Goal: Task Accomplishment & Management: Manage account settings

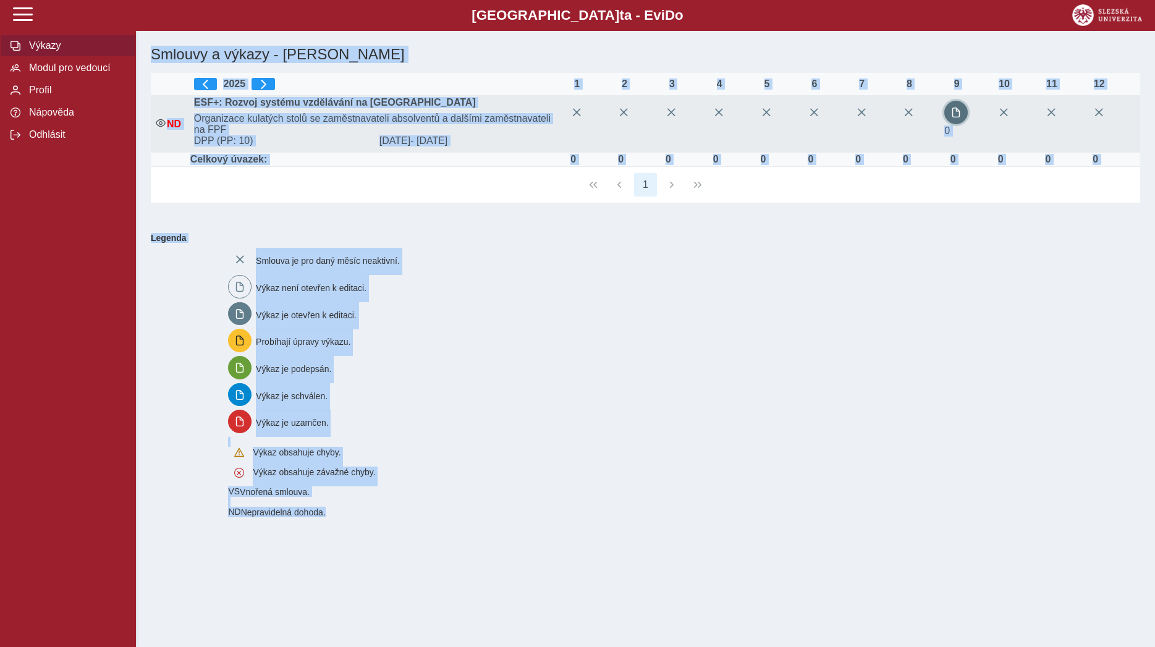
click at [953, 117] on span "button" at bounding box center [956, 113] width 10 height 10
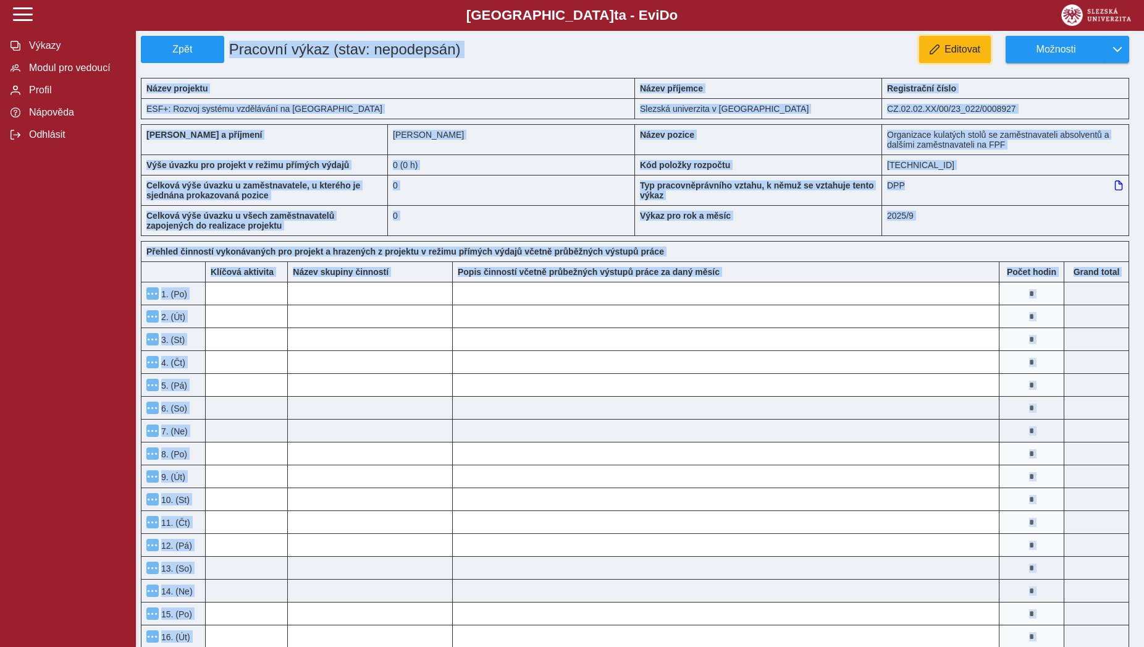
click at [950, 61] on button "Editovat" at bounding box center [955, 49] width 72 height 27
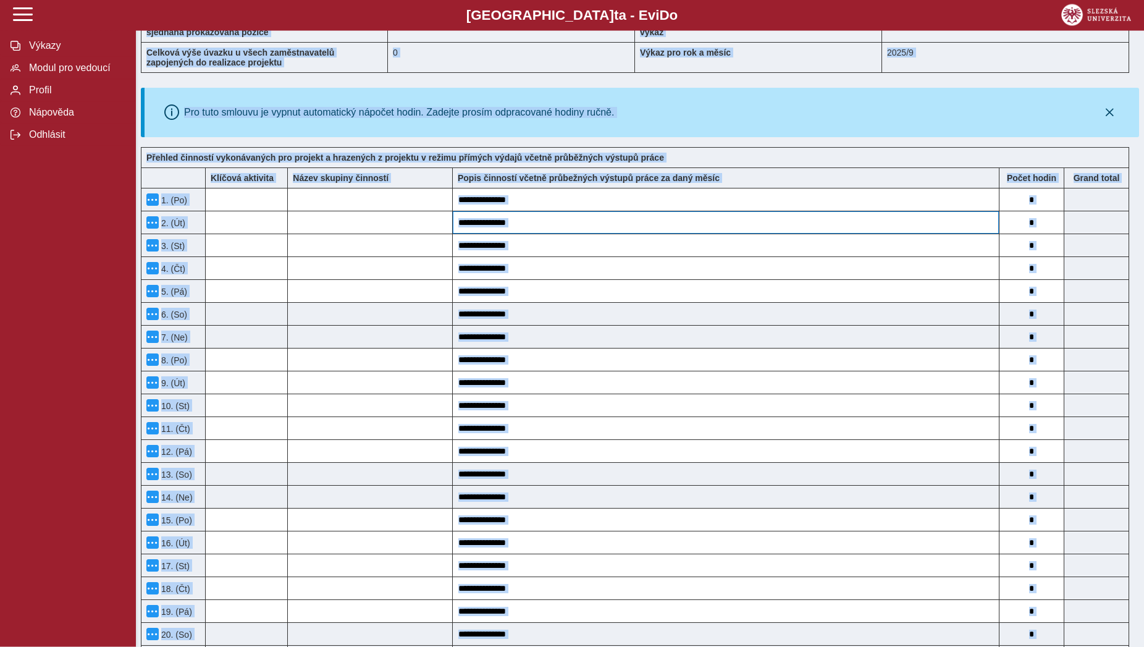
scroll to position [63, 0]
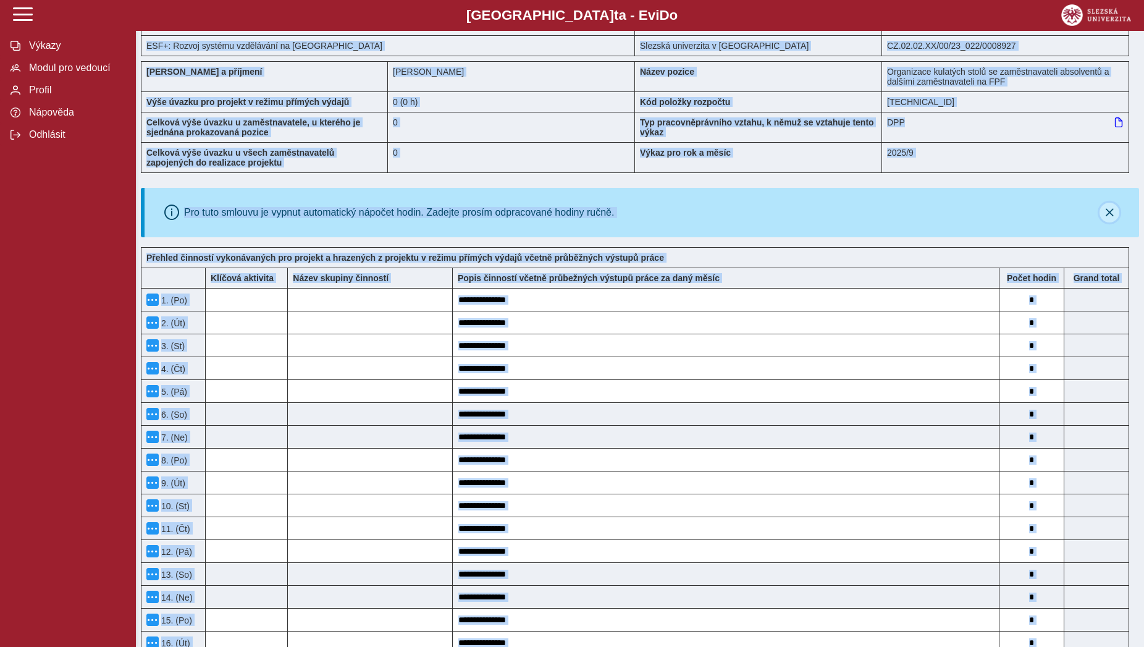
click at [1107, 214] on icon "button" at bounding box center [1110, 213] width 10 height 10
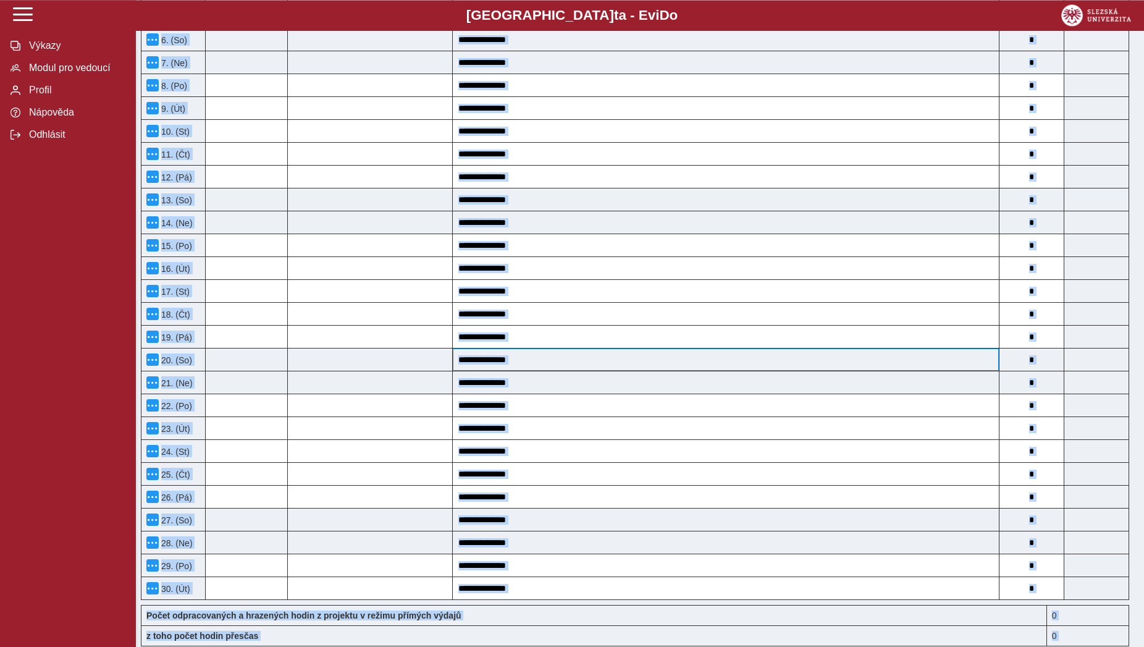
scroll to position [441, 0]
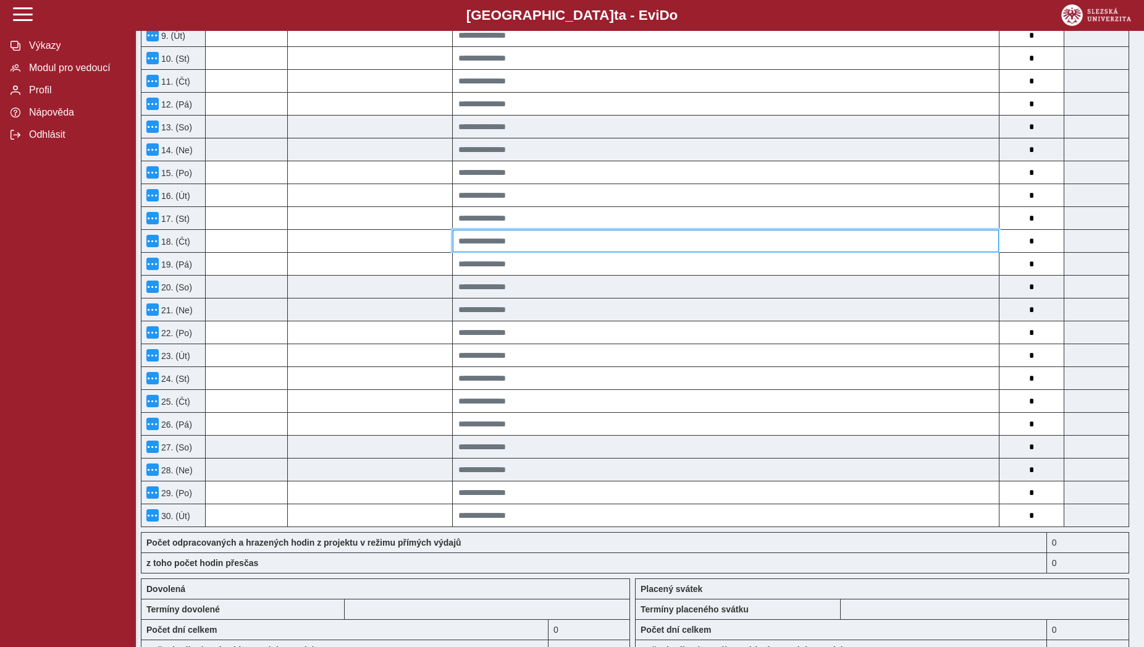
click at [795, 247] on input at bounding box center [726, 241] width 546 height 22
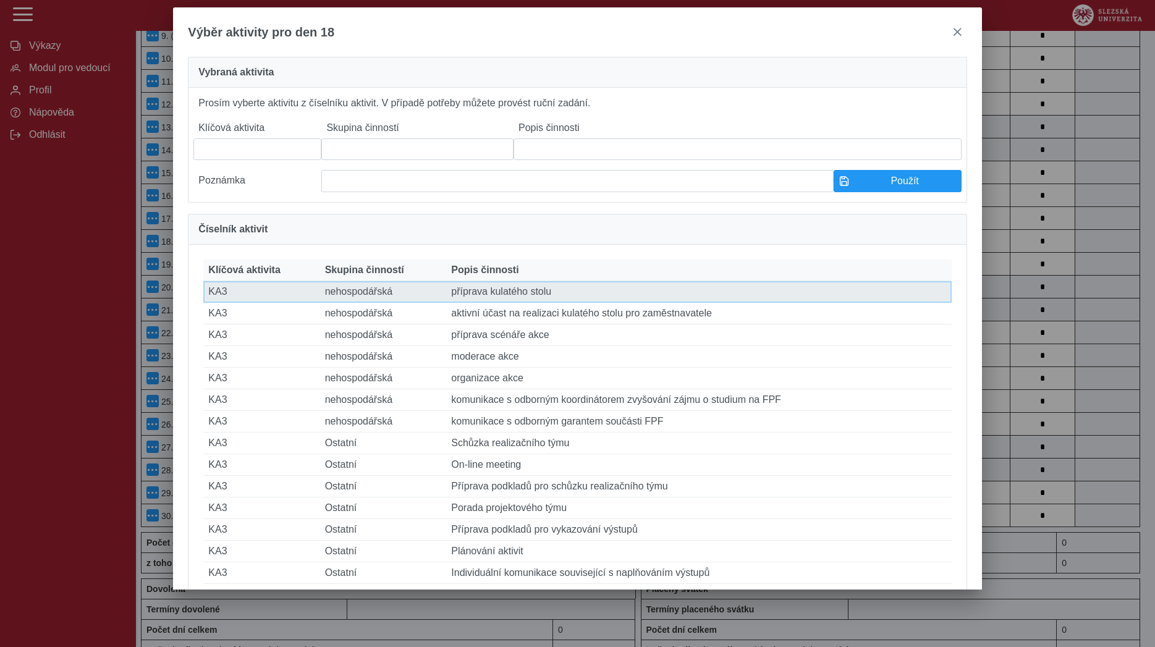
click at [598, 303] on td "Popis činnosti příprava kulatého stolu" at bounding box center [698, 292] width 505 height 22
type input "***"
type input "**********"
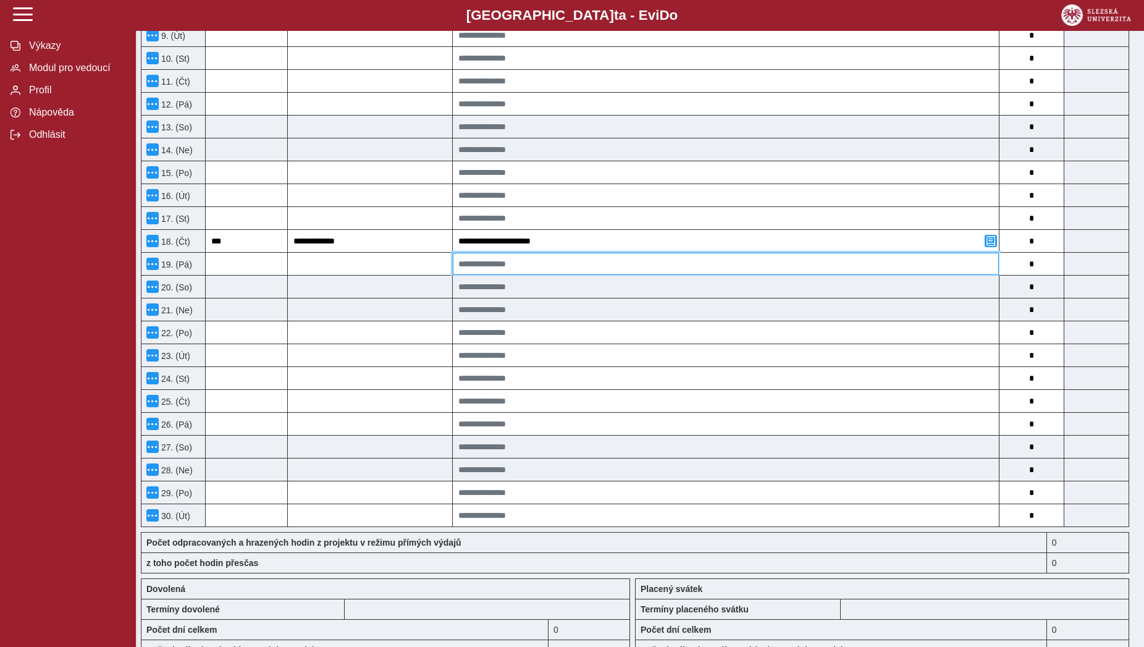
click at [641, 275] on input at bounding box center [726, 264] width 546 height 22
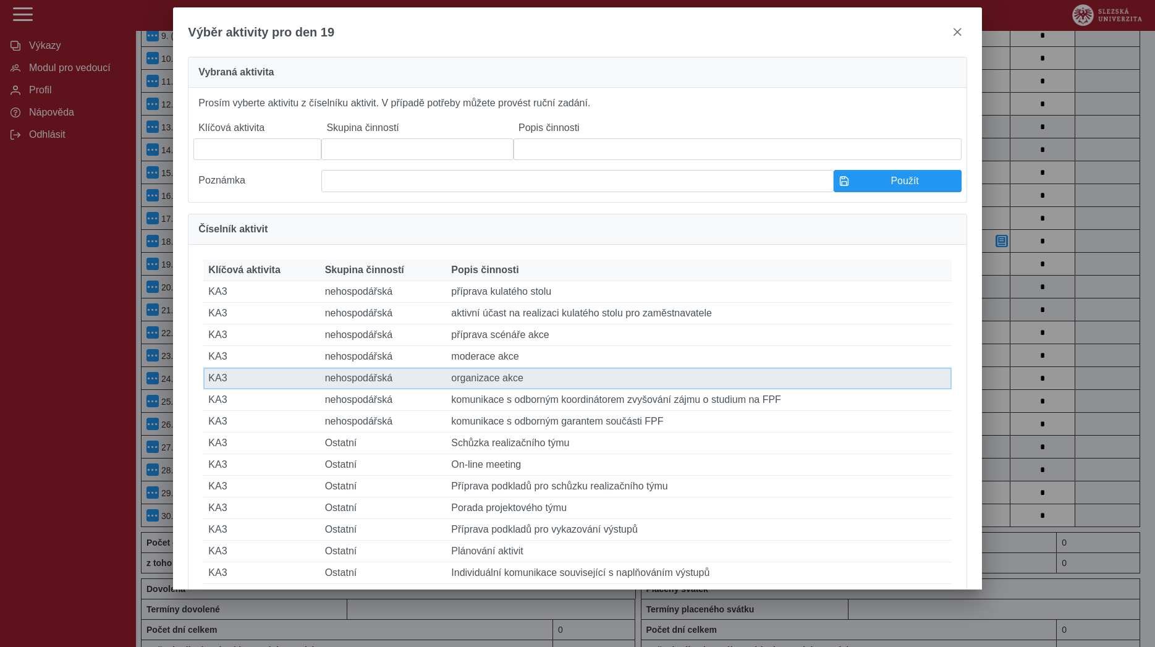
click at [529, 389] on td "Popis činnosti organizace akce" at bounding box center [698, 379] width 505 height 22
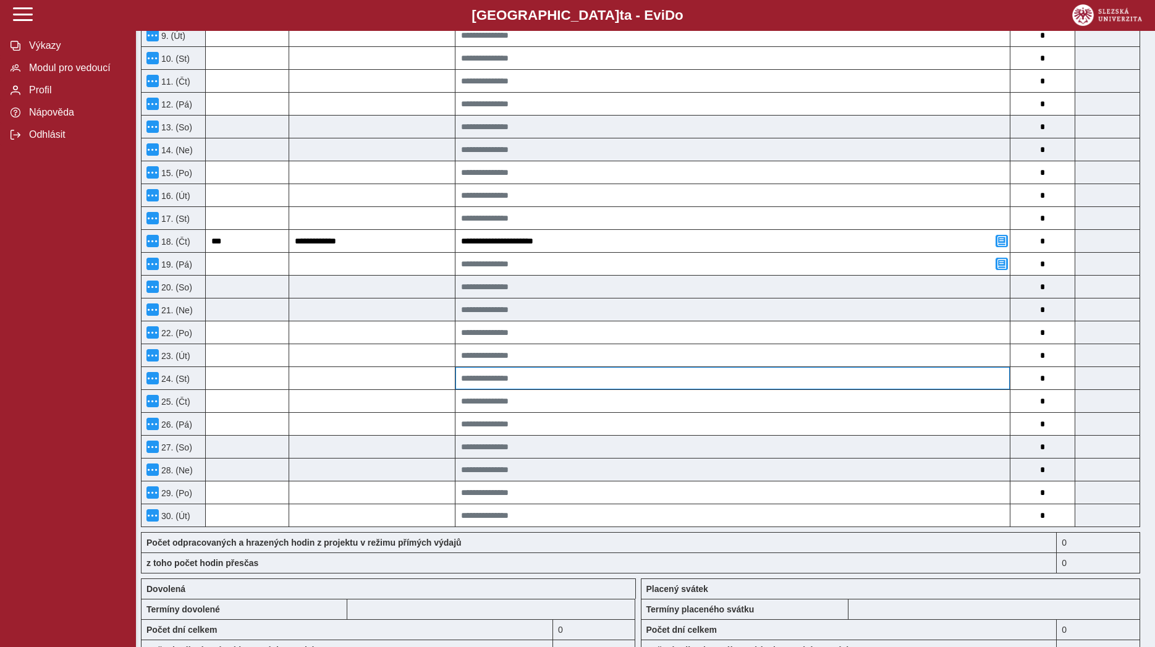
type input "***"
type input "**********"
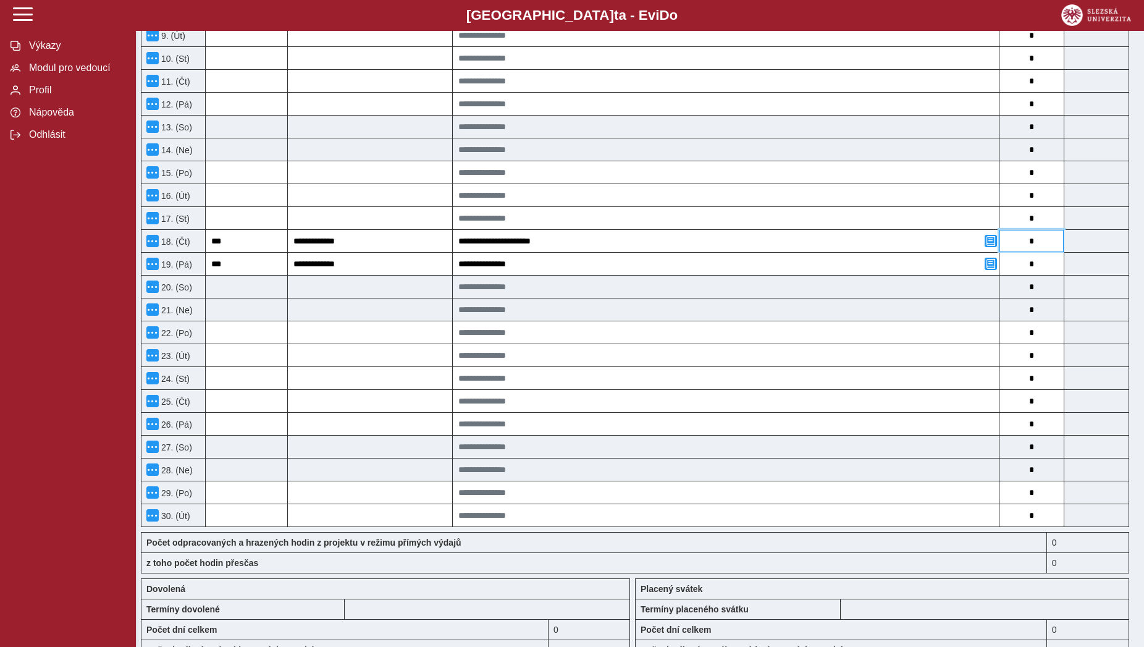
click at [1035, 245] on input "*" at bounding box center [1032, 241] width 64 height 22
click at [1035, 246] on input "*" at bounding box center [1032, 241] width 64 height 22
click at [1030, 247] on input "*" at bounding box center [1032, 241] width 64 height 22
type input "*"
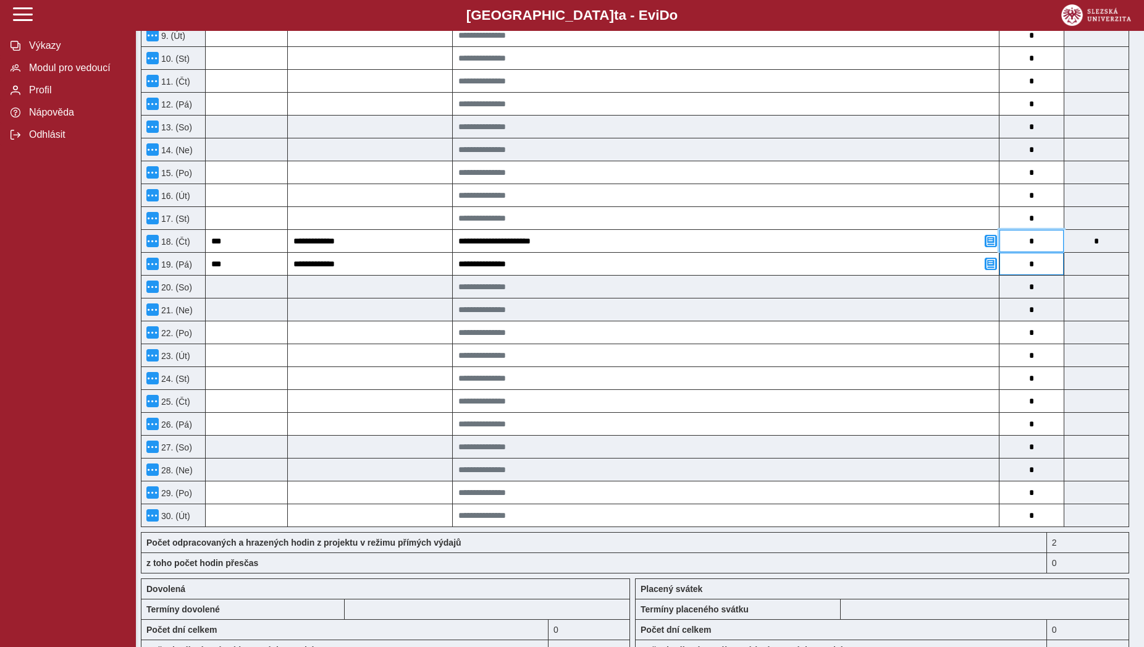
type input "*"
click at [1034, 265] on input "*" at bounding box center [1032, 264] width 64 height 22
type input "*"
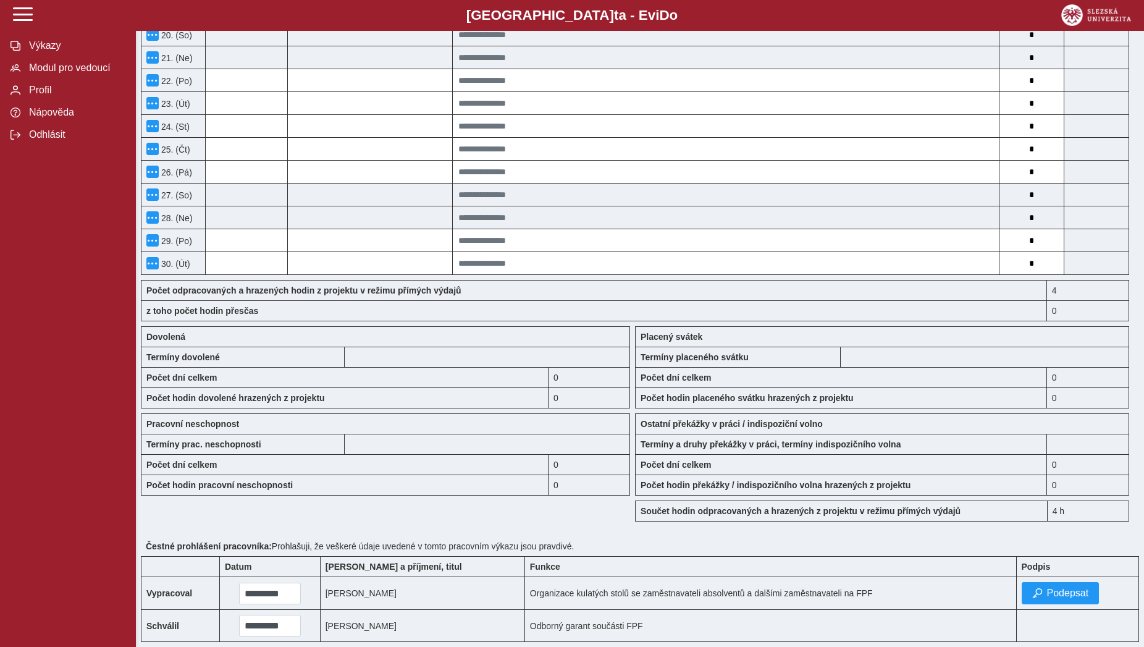
scroll to position [790, 0]
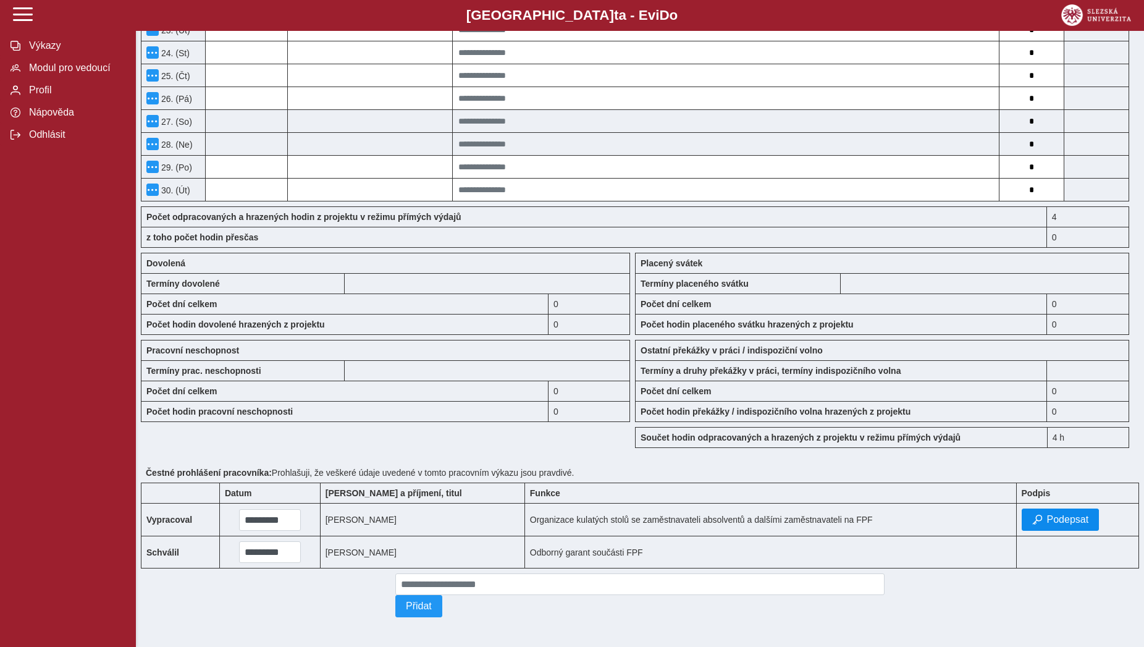
type input "*"
click at [1051, 517] on span "Podepsat" at bounding box center [1068, 519] width 42 height 11
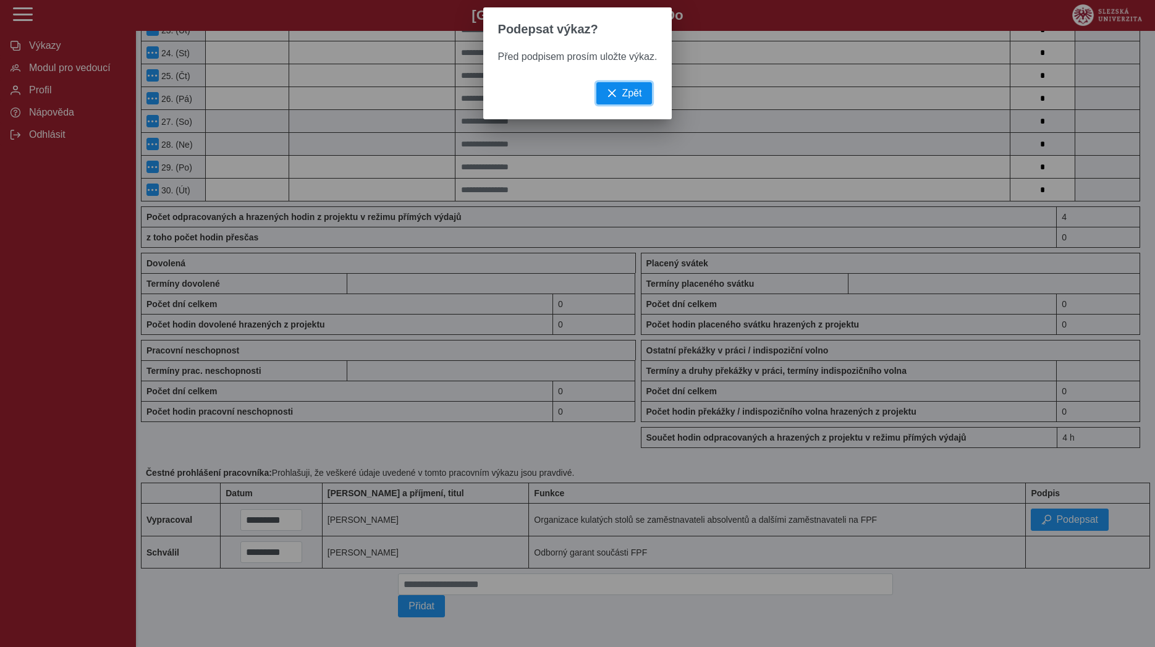
click at [637, 92] on span "Zpět" at bounding box center [632, 93] width 20 height 11
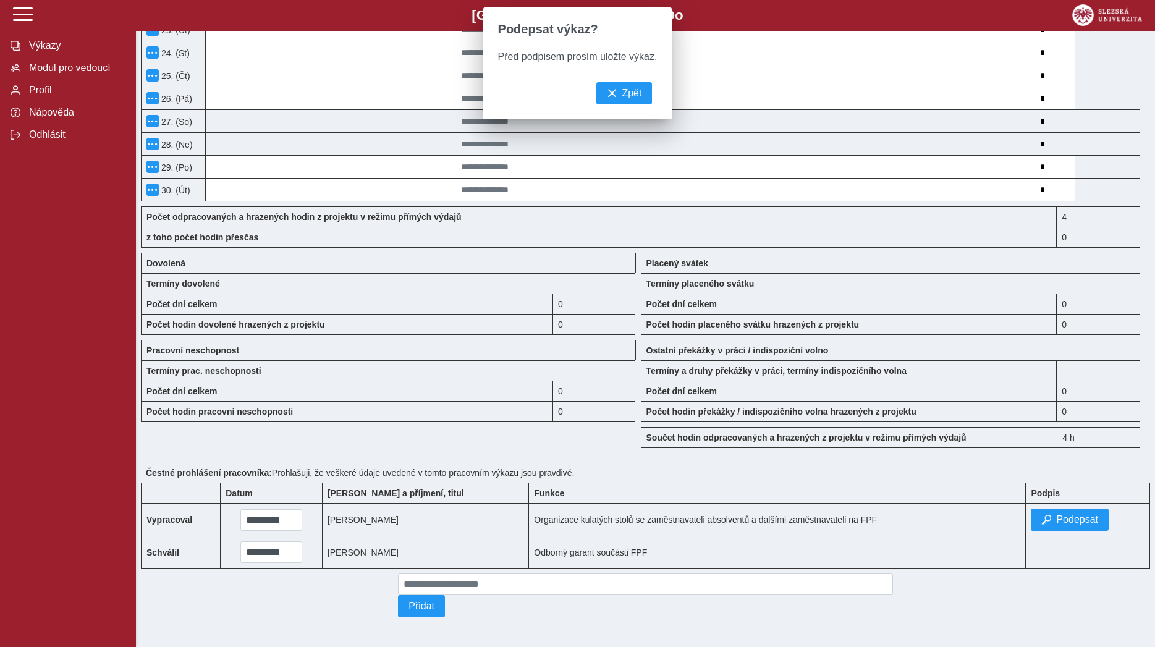
click at [617, 97] on div "Podepsat výkaz? Před podpisem prosím uložte výkaz. Zpět" at bounding box center [577, 323] width 1155 height 647
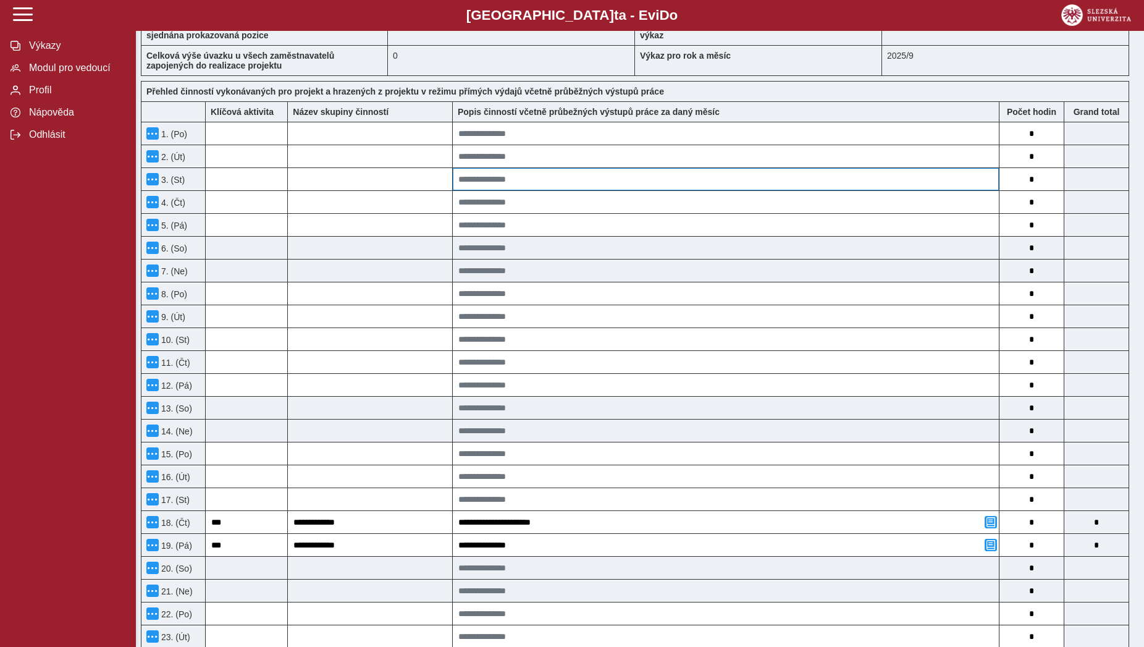
scroll to position [0, 0]
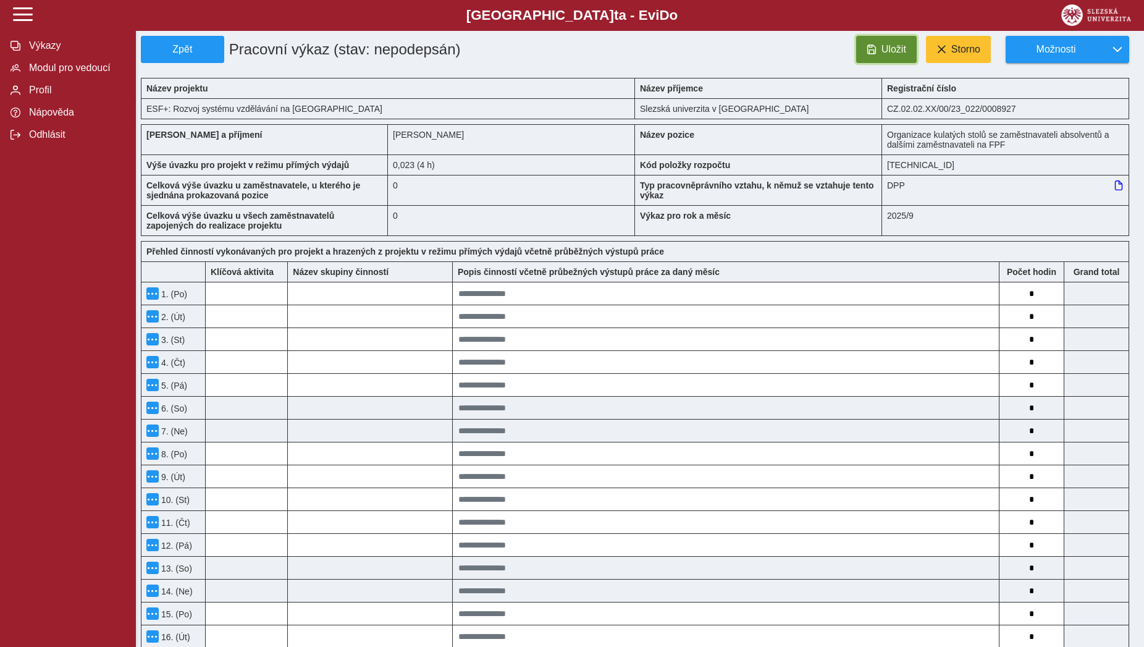
click at [898, 54] on span "Uložit" at bounding box center [894, 49] width 25 height 11
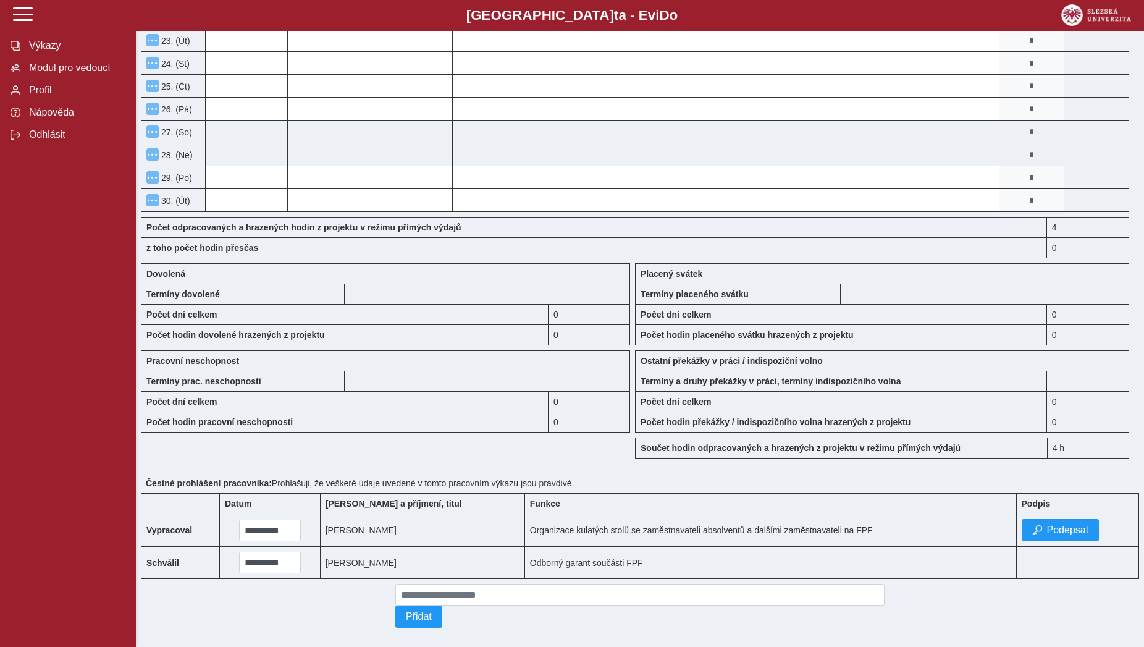
scroll to position [790, 0]
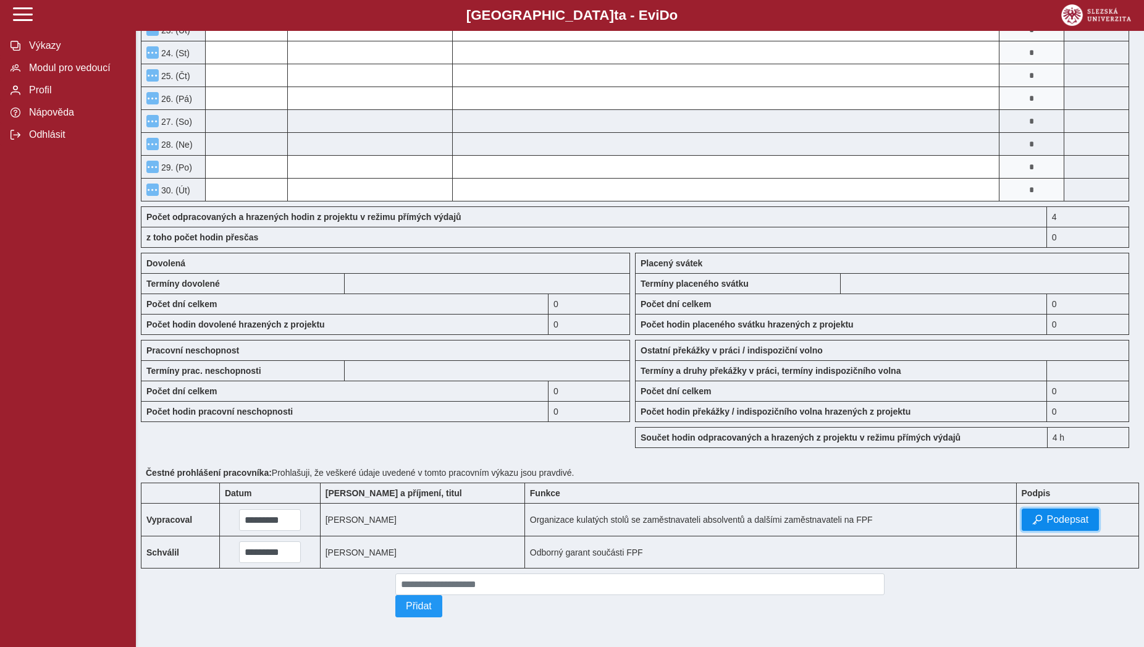
click at [1064, 514] on span "Podepsat" at bounding box center [1068, 519] width 42 height 11
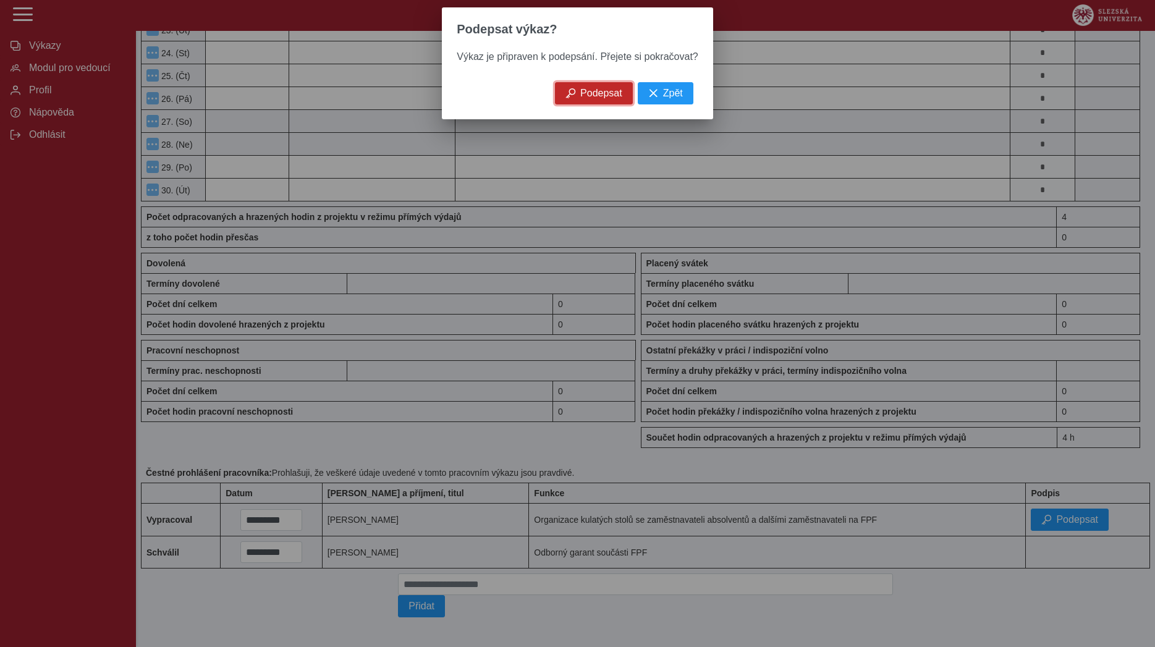
click at [559, 96] on button "Podepsat" at bounding box center [594, 93] width 78 height 22
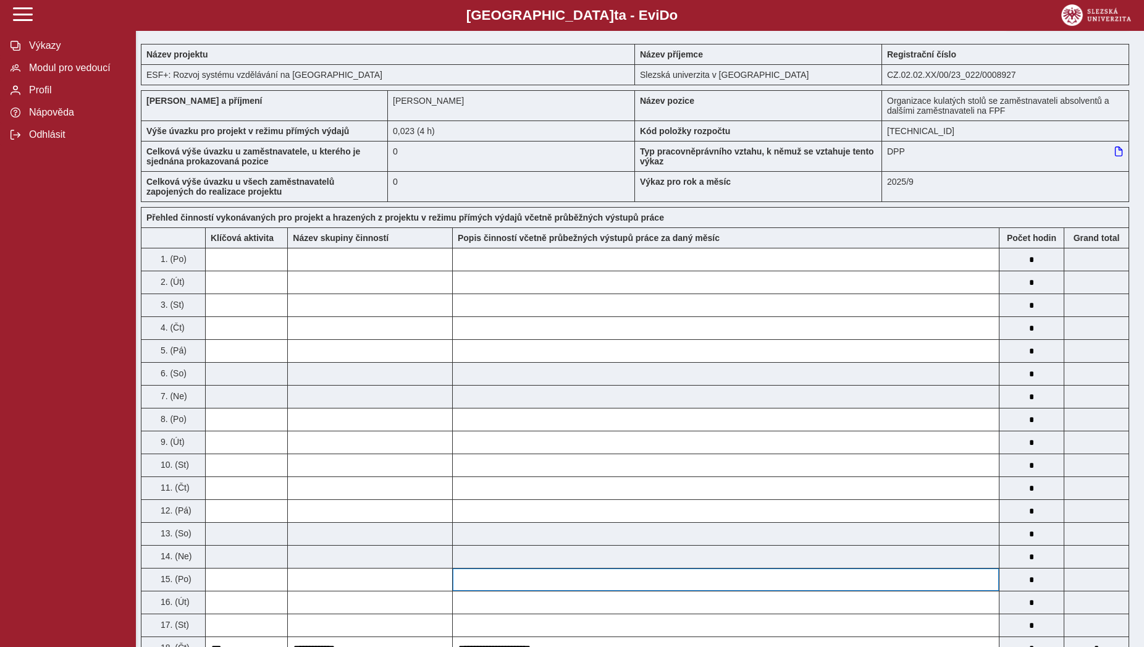
scroll to position [0, 0]
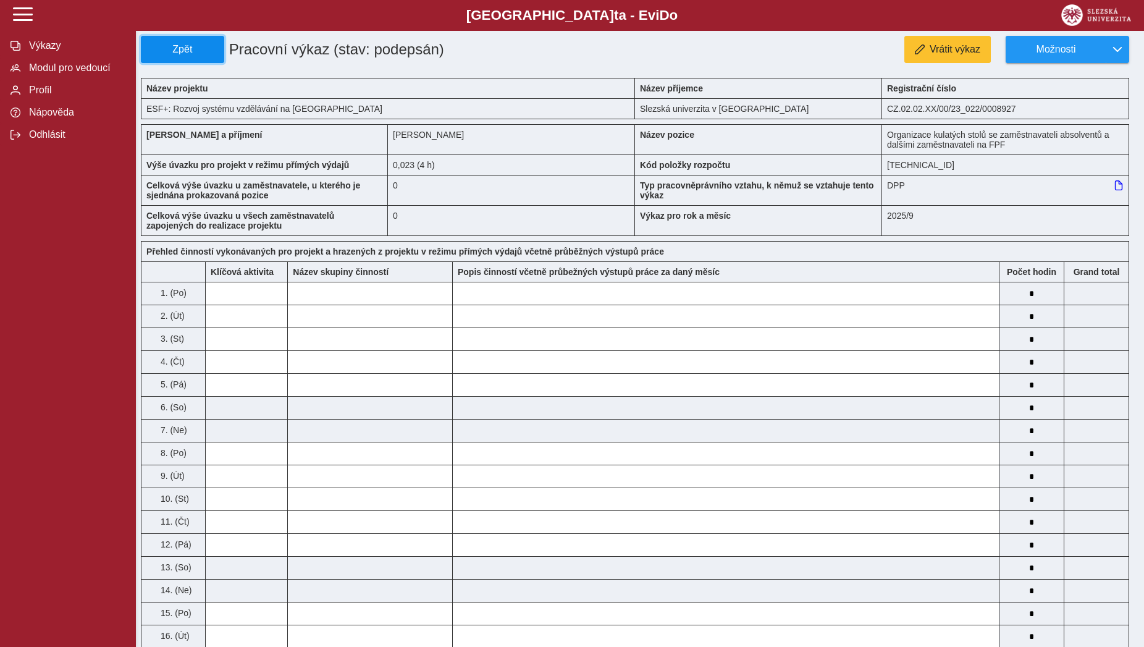
click at [216, 57] on button "Zpět" at bounding box center [182, 49] width 83 height 27
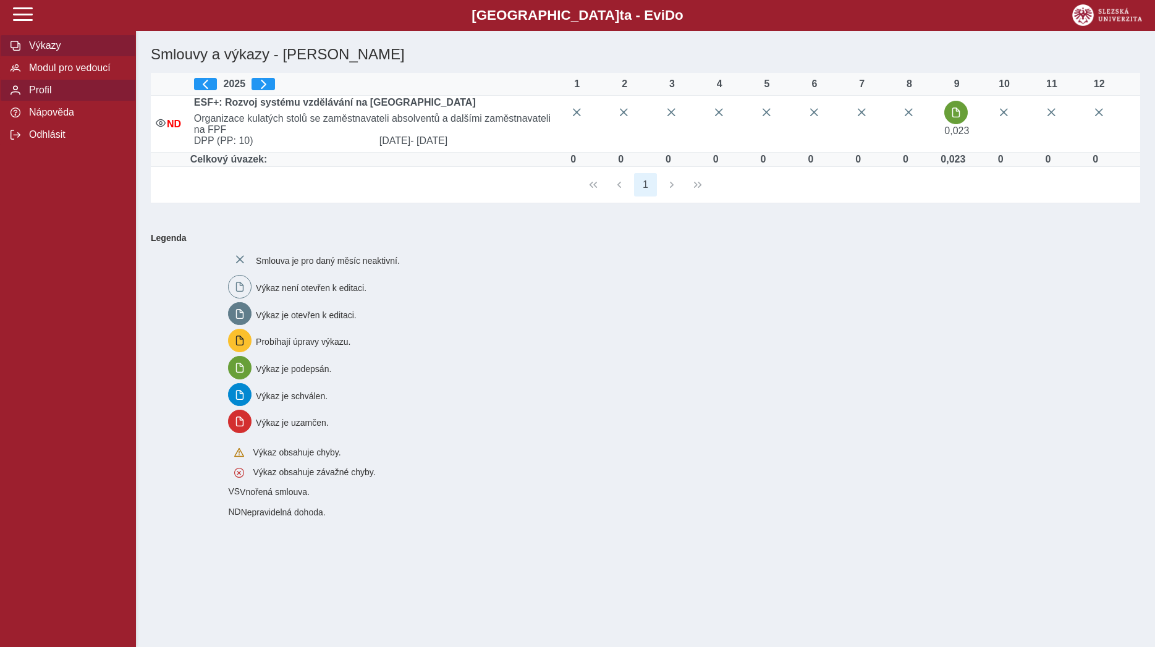
click at [79, 96] on span "Profil" at bounding box center [75, 90] width 100 height 11
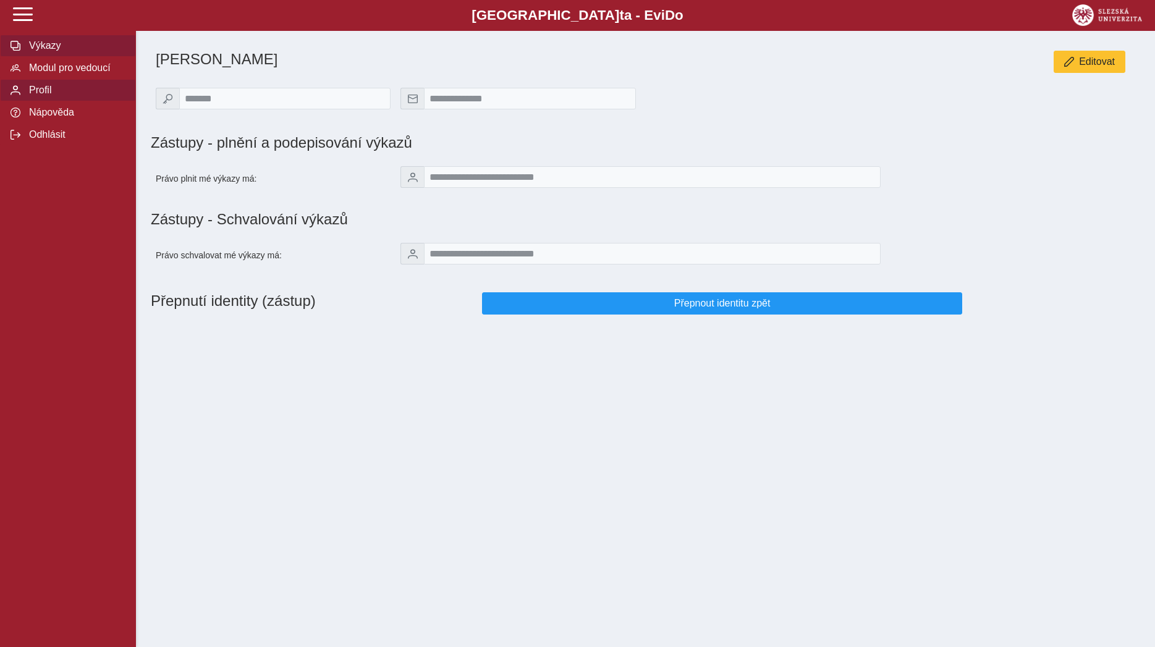
click at [74, 51] on span "Výkazy" at bounding box center [75, 45] width 100 height 11
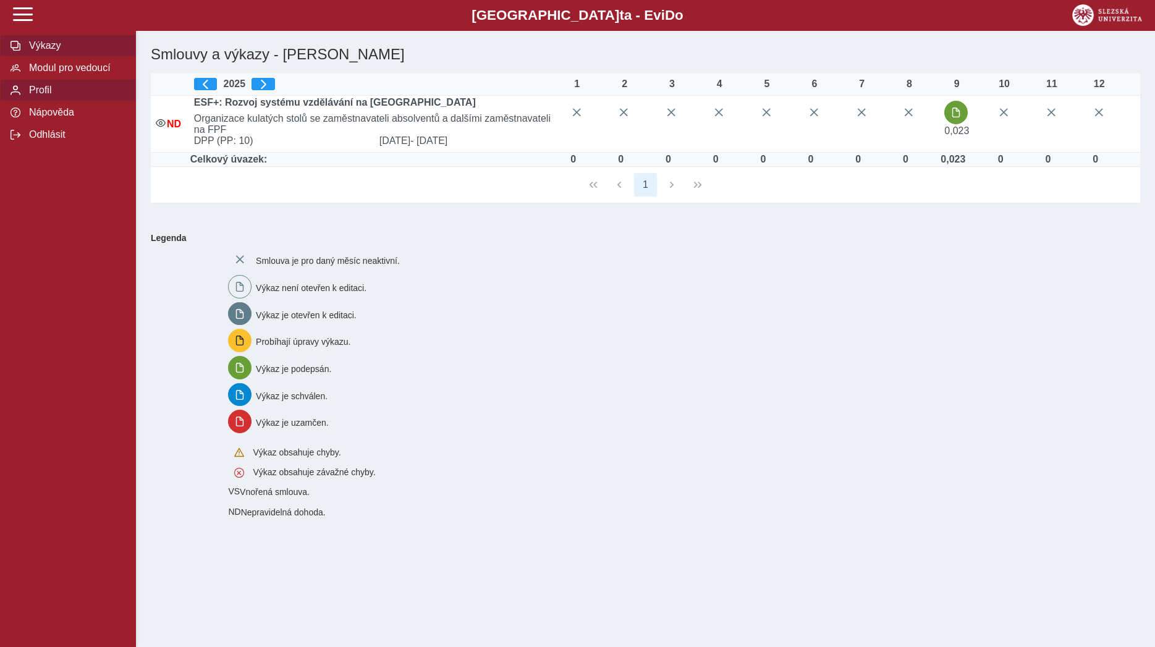
click at [58, 96] on span "Profil" at bounding box center [75, 90] width 100 height 11
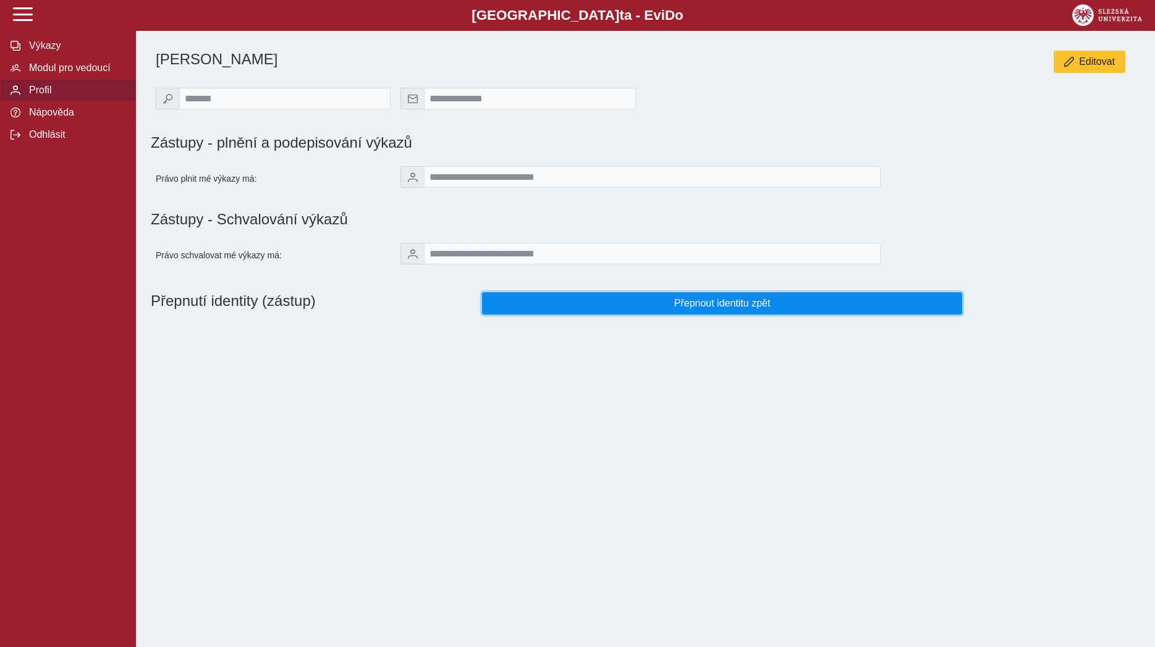
click at [598, 309] on span "Přepnout identitu zpět" at bounding box center [721, 303] width 459 height 11
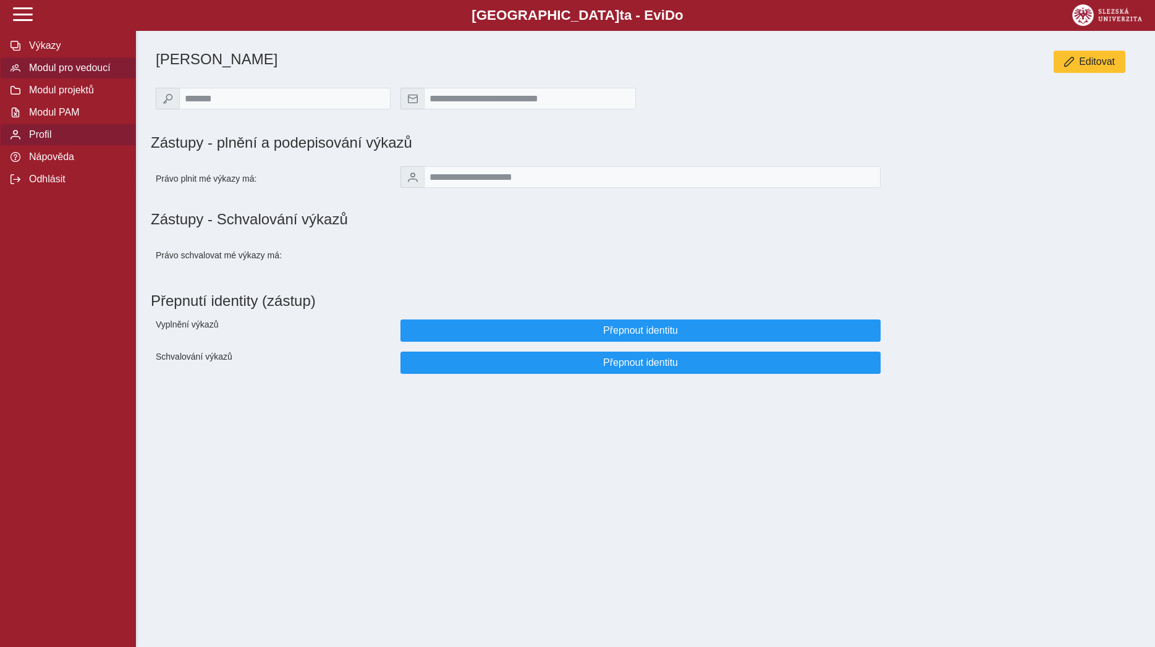
click at [75, 74] on span "Modul pro vedoucí" at bounding box center [75, 67] width 100 height 11
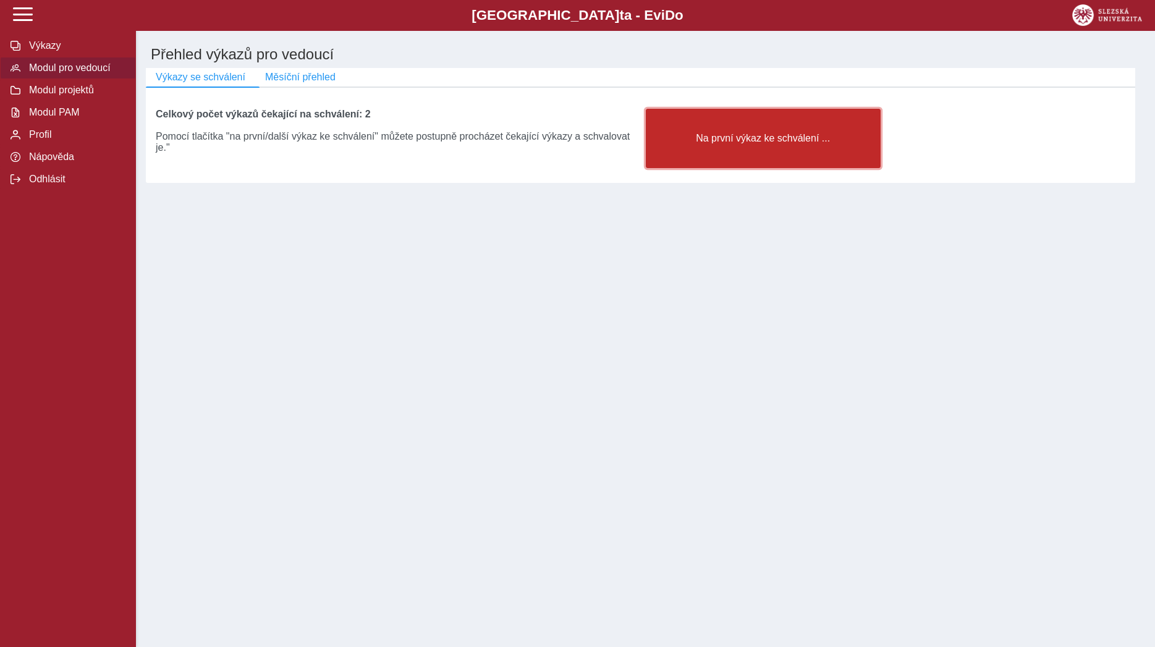
click at [685, 158] on button "Na první výkaz ke schválení ..." at bounding box center [763, 138] width 235 height 59
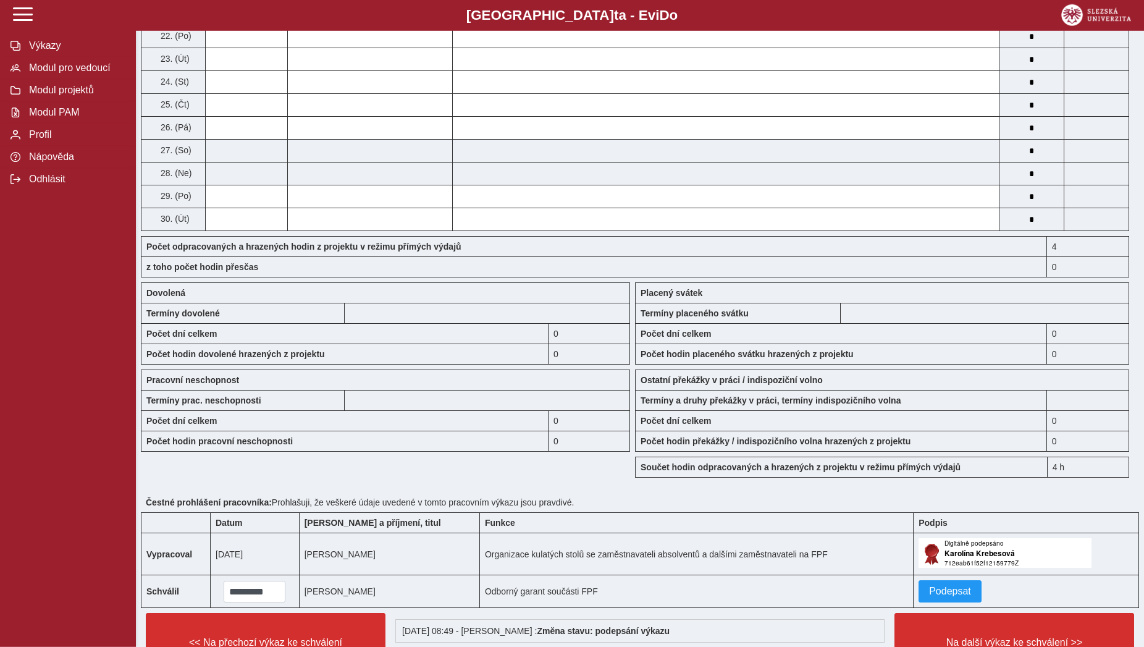
scroll to position [819, 0]
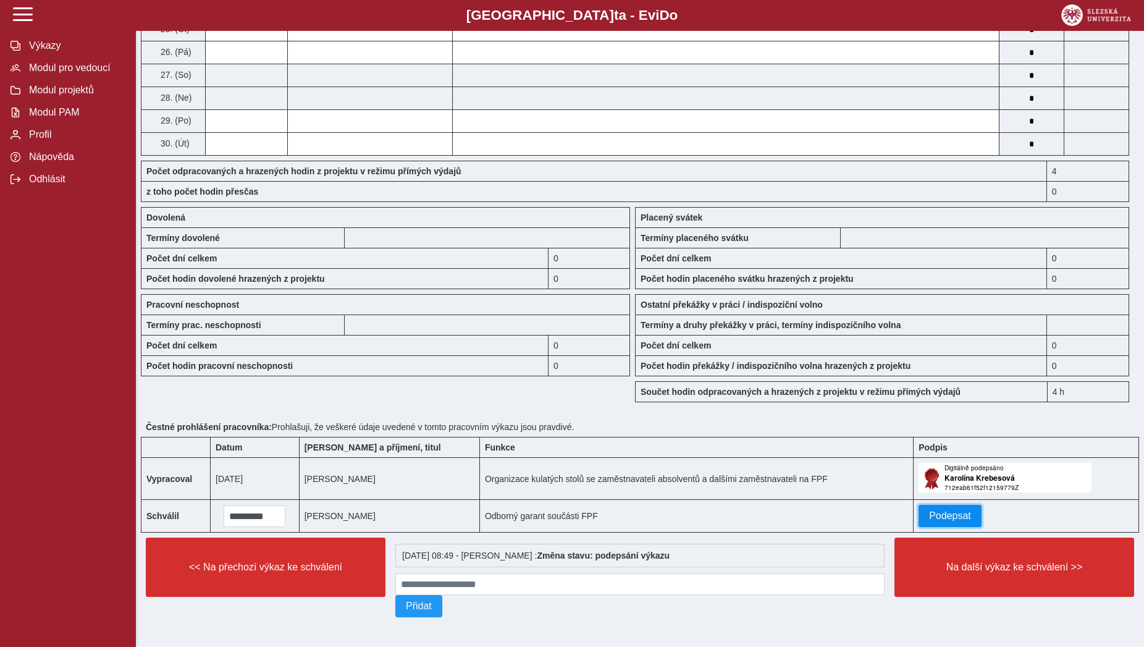
click at [935, 520] on span "Podepsat" at bounding box center [950, 515] width 42 height 11
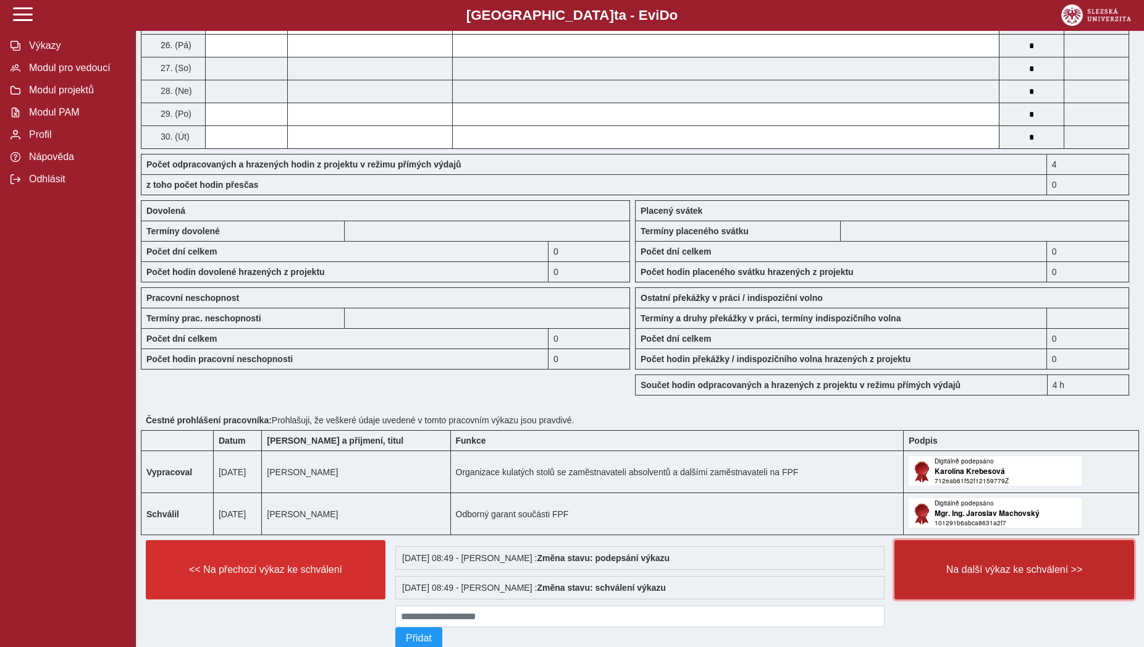
click at [947, 566] on button "Na další výkaz ke schválení >>" at bounding box center [1015, 569] width 240 height 59
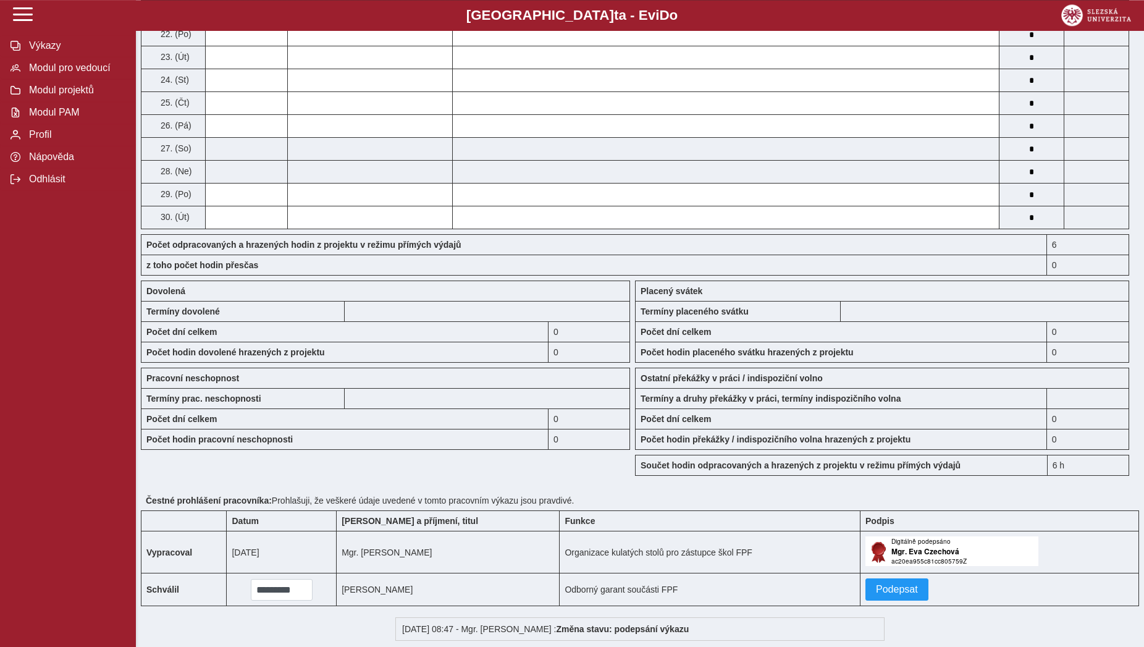
scroll to position [756, 0]
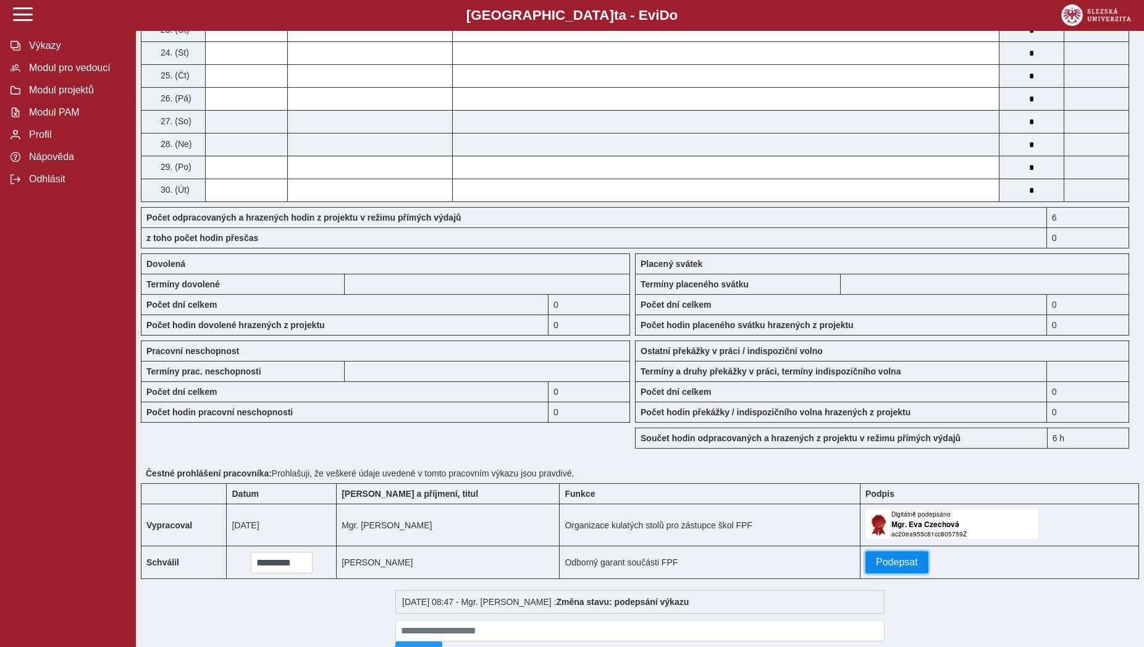
click at [908, 572] on button "Podepsat" at bounding box center [897, 562] width 63 height 22
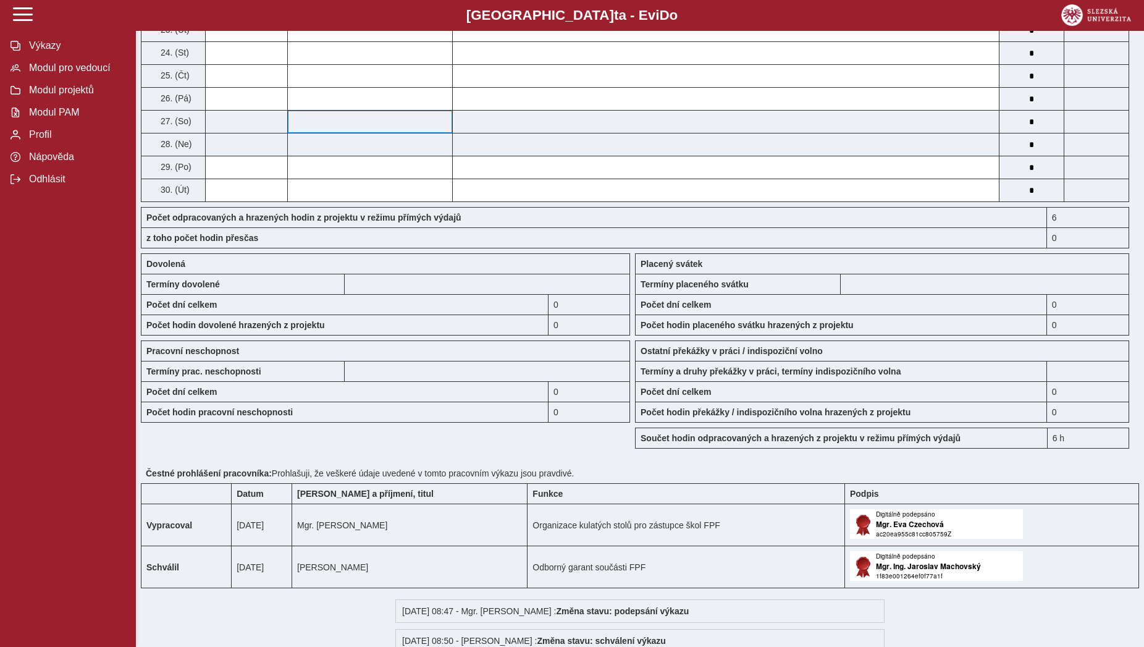
scroll to position [567, 0]
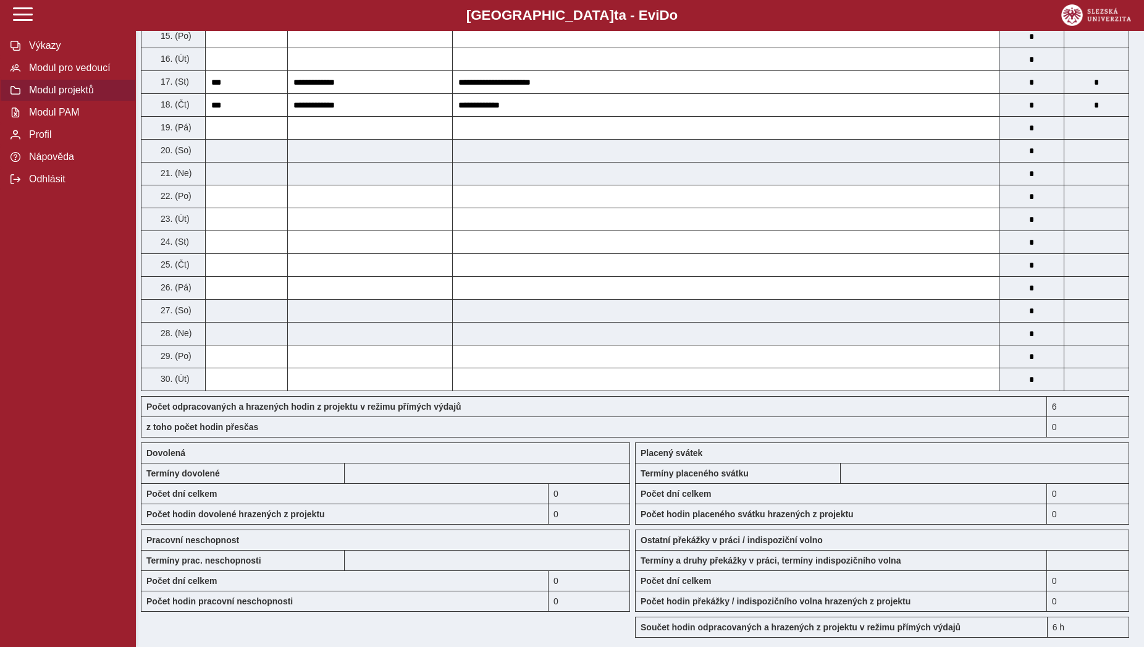
click at [92, 96] on span "Modul projektů" at bounding box center [75, 90] width 100 height 11
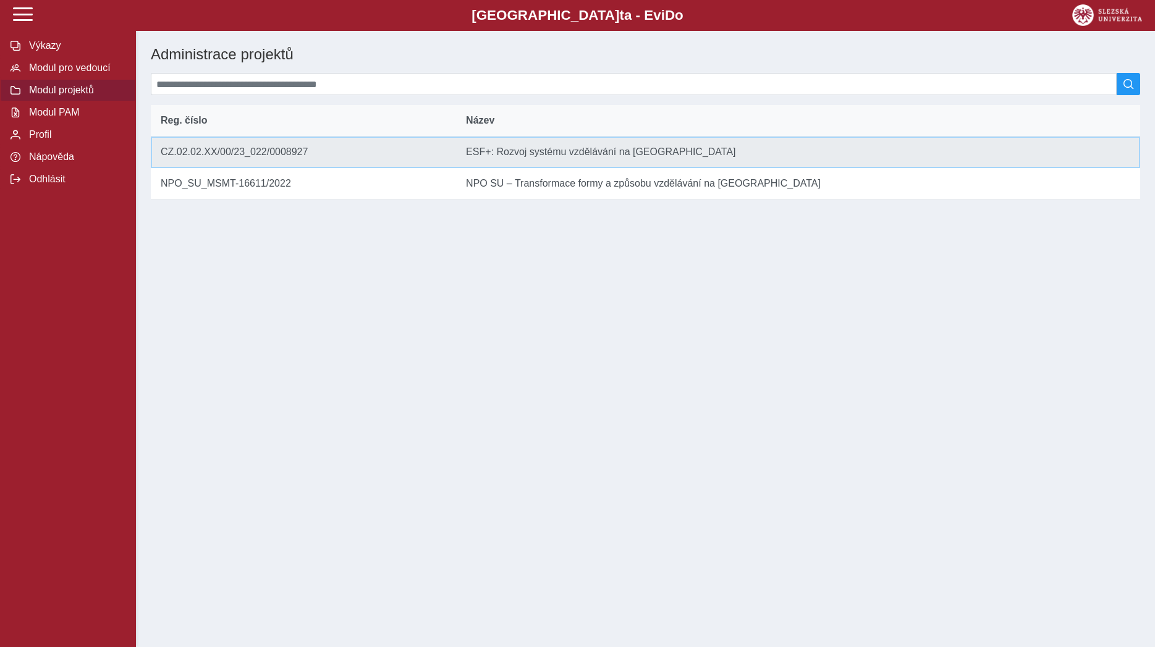
click at [384, 154] on td "Reg. číslo CZ.02.02.XX/00/23_022/0008927" at bounding box center [303, 153] width 305 height 32
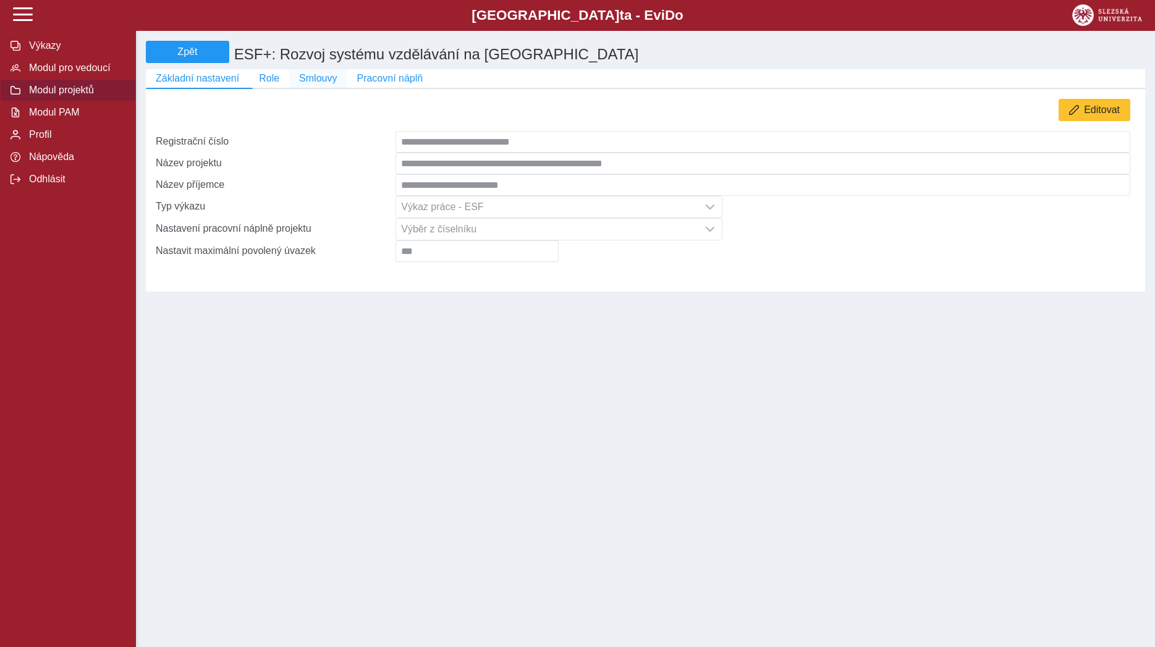
click at [334, 88] on button "Smlouvy" at bounding box center [317, 78] width 57 height 19
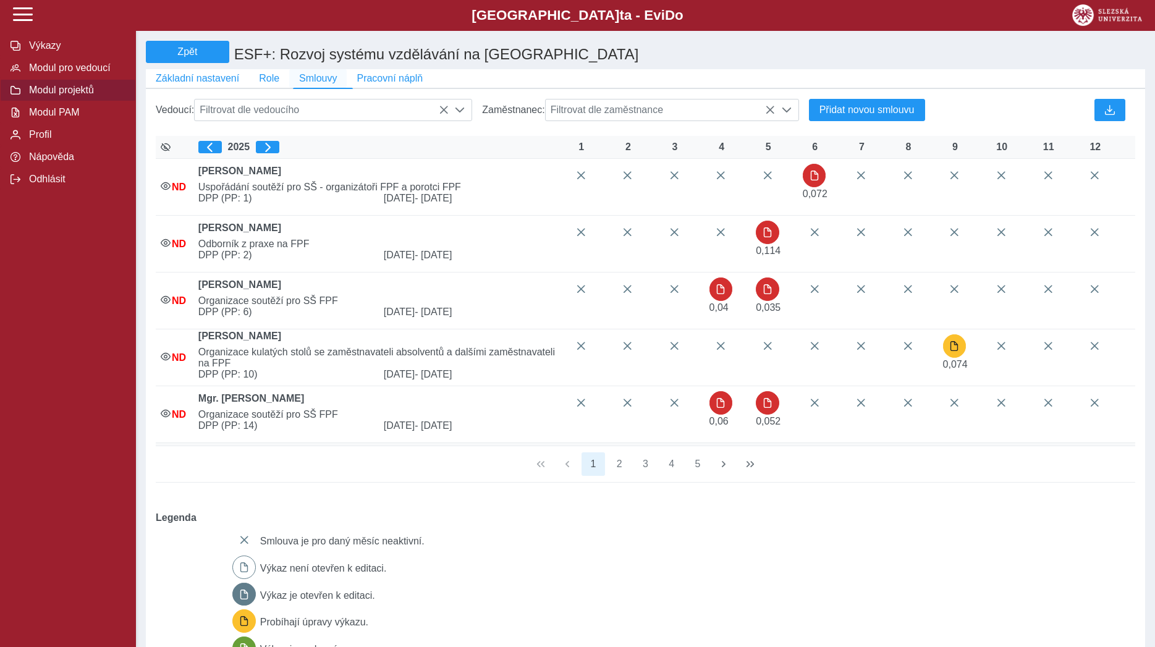
click at [323, 82] on span "Smlouvy" at bounding box center [318, 78] width 38 height 11
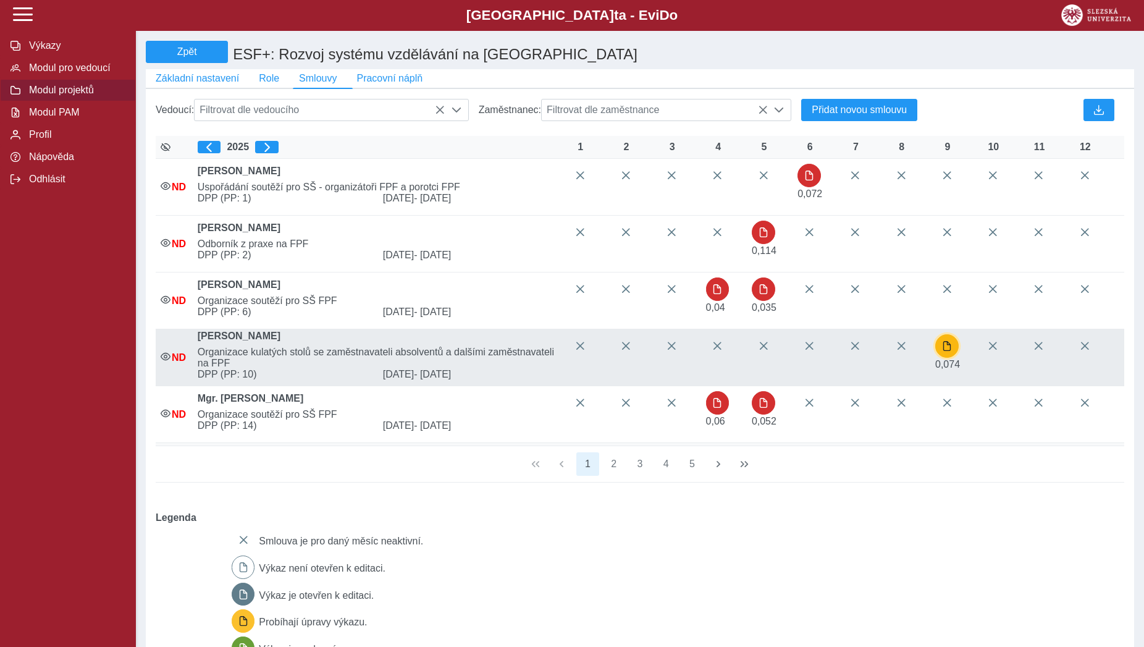
click at [947, 358] on button "button" at bounding box center [946, 345] width 23 height 23
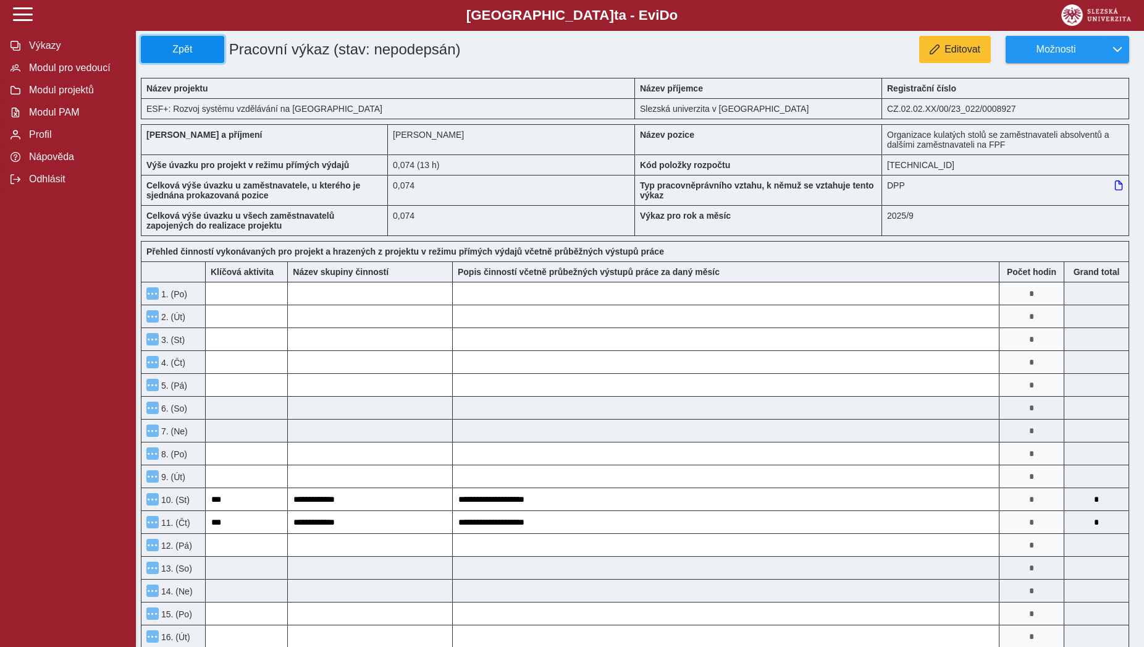
click at [179, 54] on span "Zpět" at bounding box center [182, 49] width 72 height 11
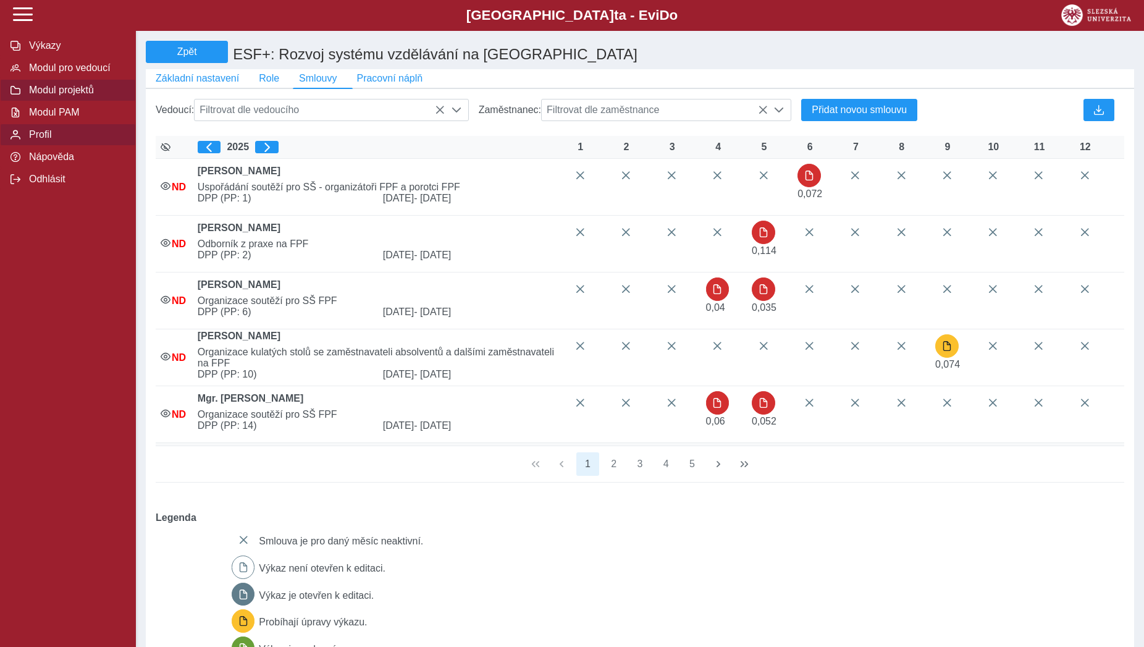
click at [56, 140] on span "Profil" at bounding box center [75, 134] width 100 height 11
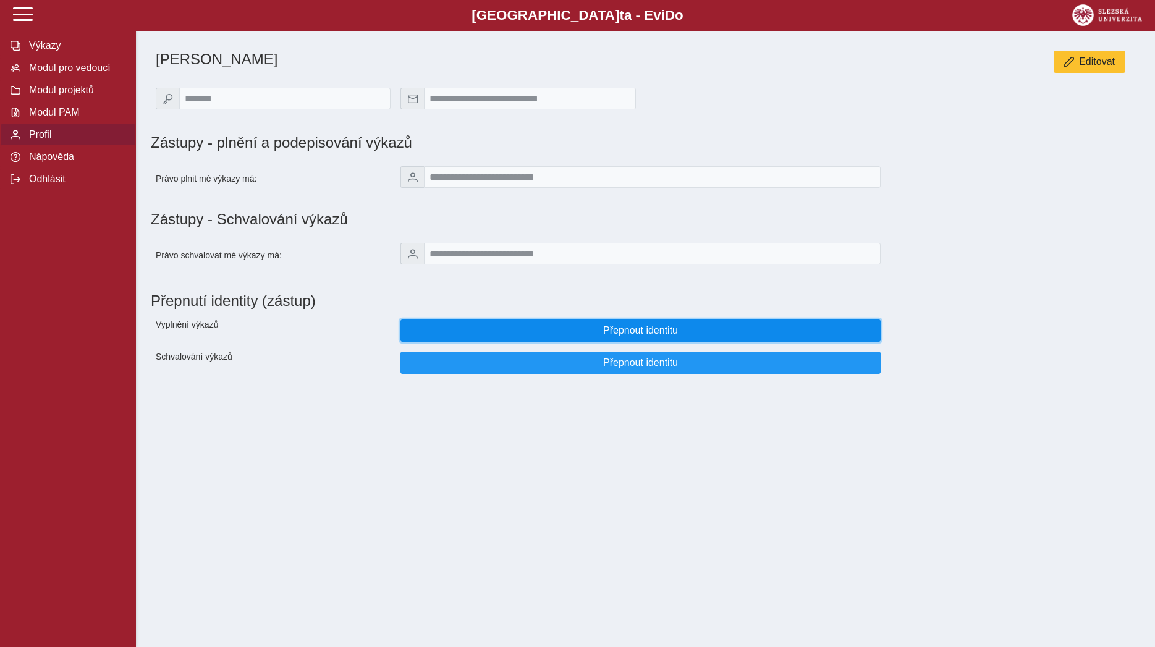
click at [496, 336] on span "Přepnout identitu" at bounding box center [640, 330] width 459 height 11
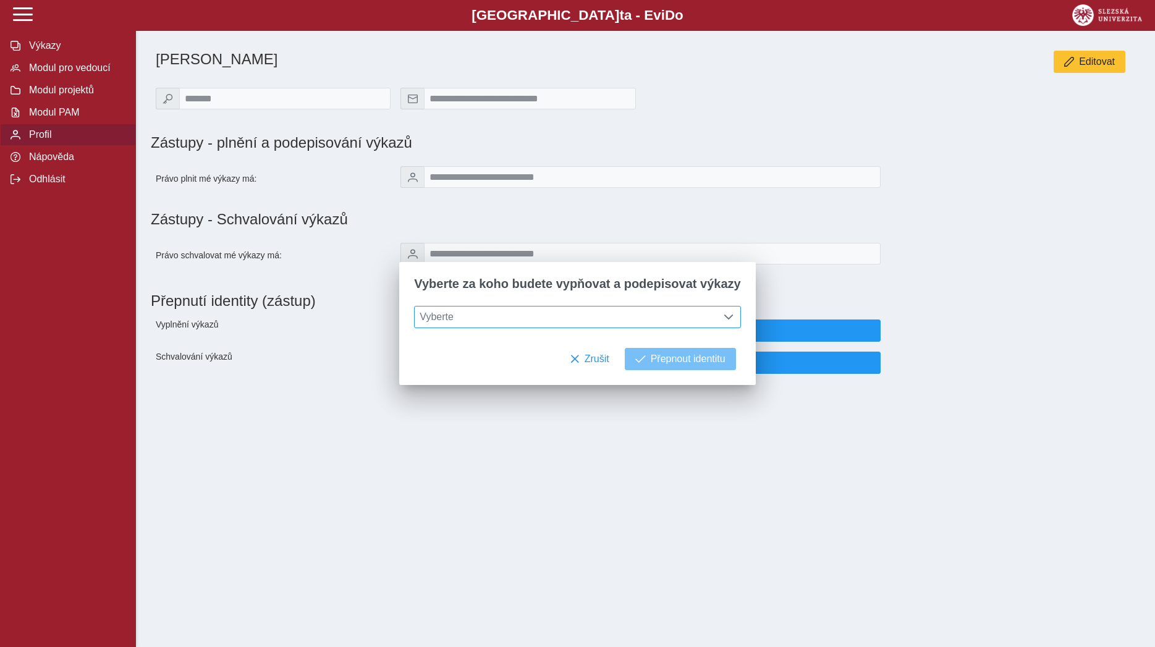
click at [515, 319] on span "Vyberte" at bounding box center [566, 316] width 302 height 21
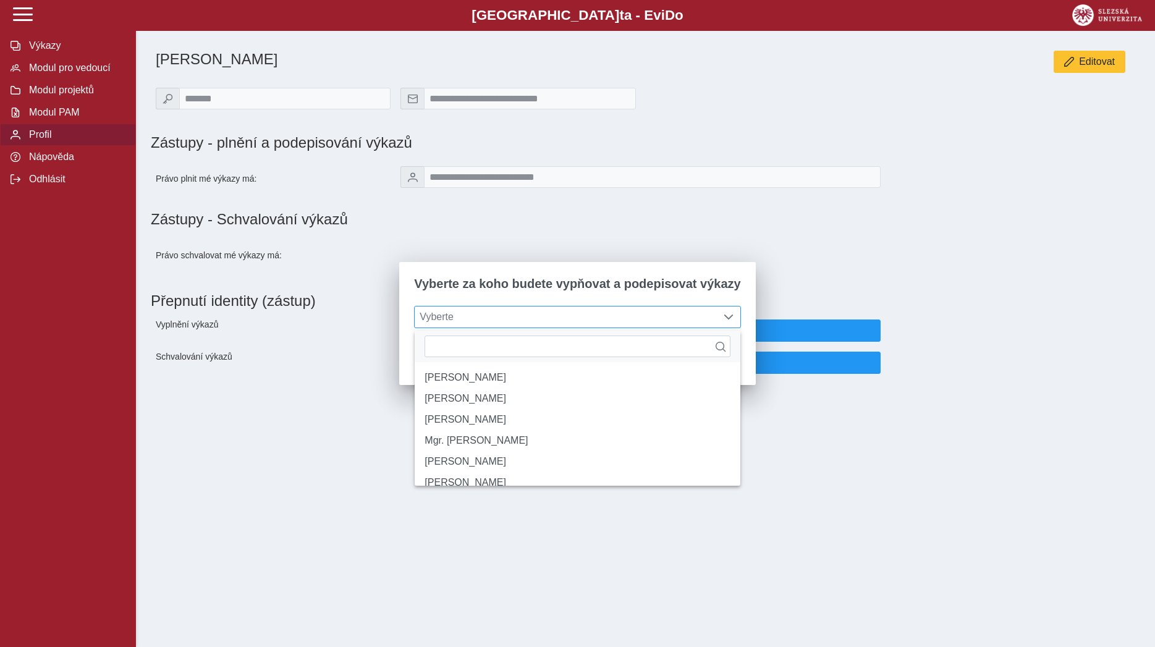
type input "**********"
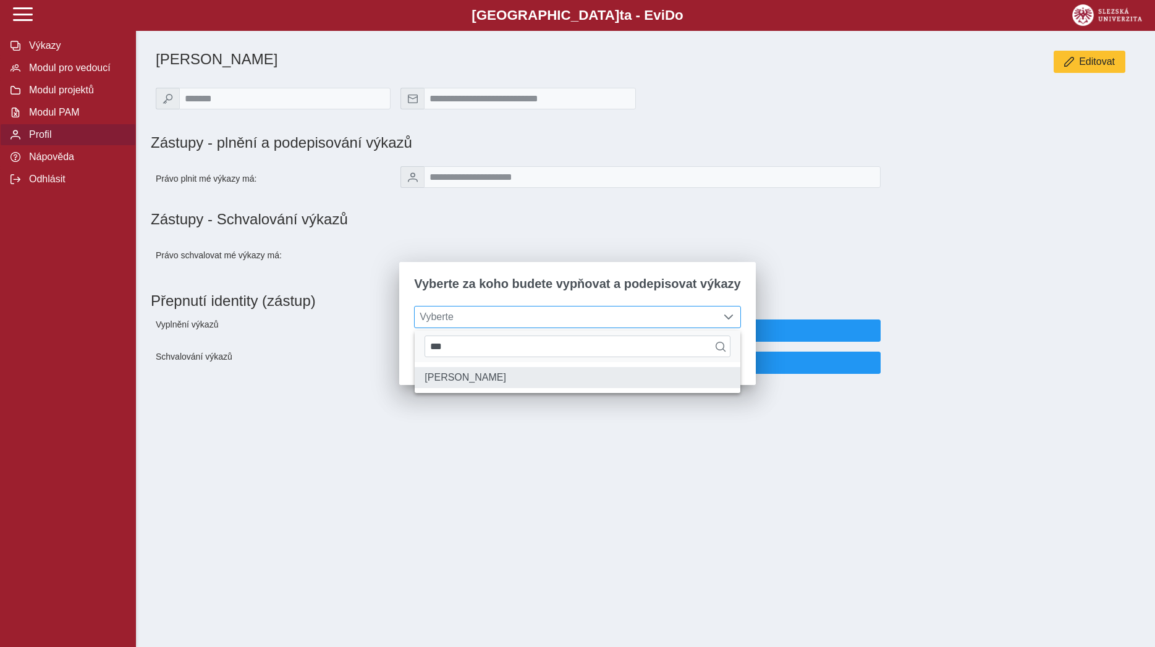
type input "***"
click at [468, 383] on li "[PERSON_NAME]" at bounding box center [577, 377] width 325 height 21
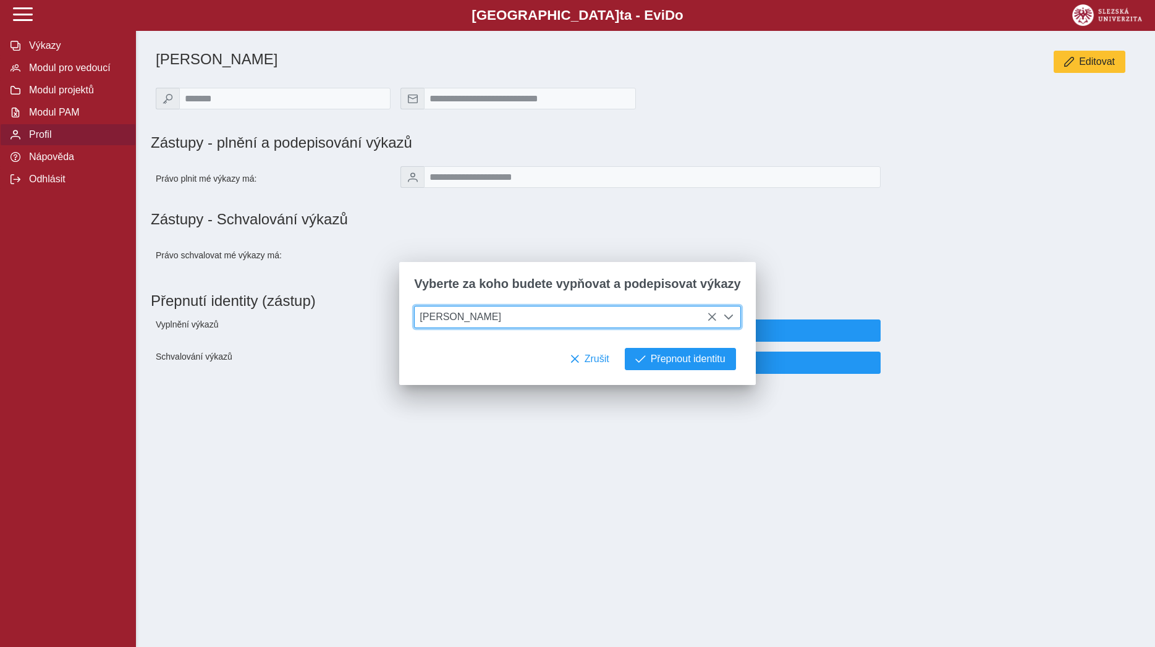
scroll to position [7, 51]
click at [651, 363] on span "Přepnout identitu" at bounding box center [688, 358] width 75 height 11
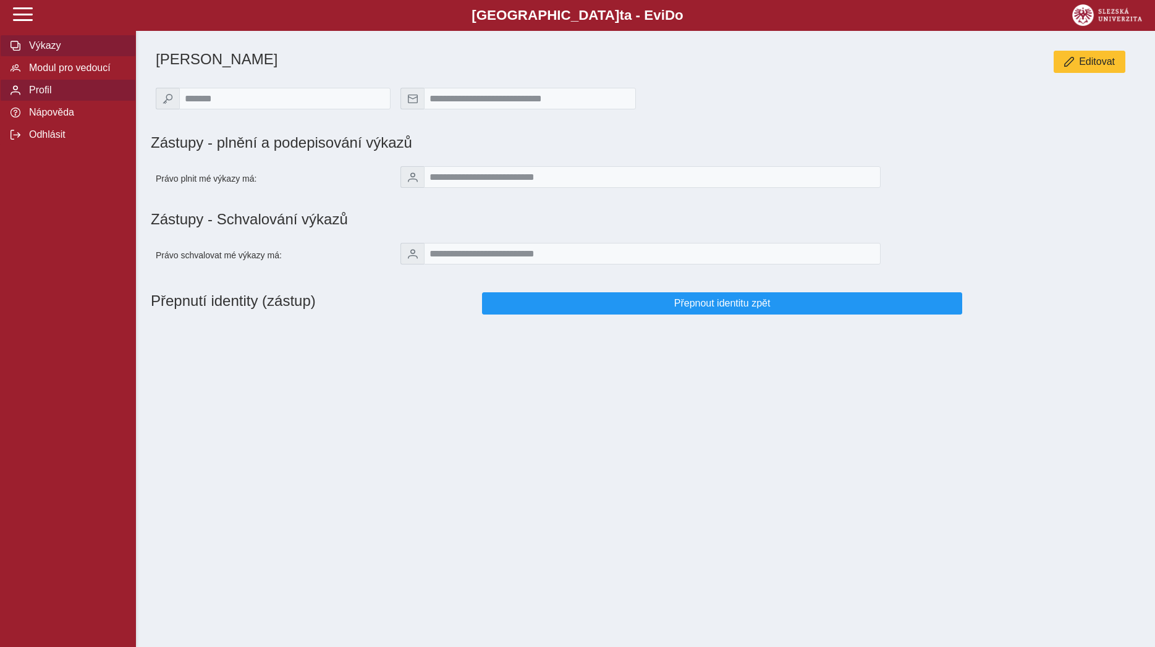
click at [64, 51] on span "Výkazy" at bounding box center [75, 45] width 100 height 11
